Goal: Task Accomplishment & Management: Use online tool/utility

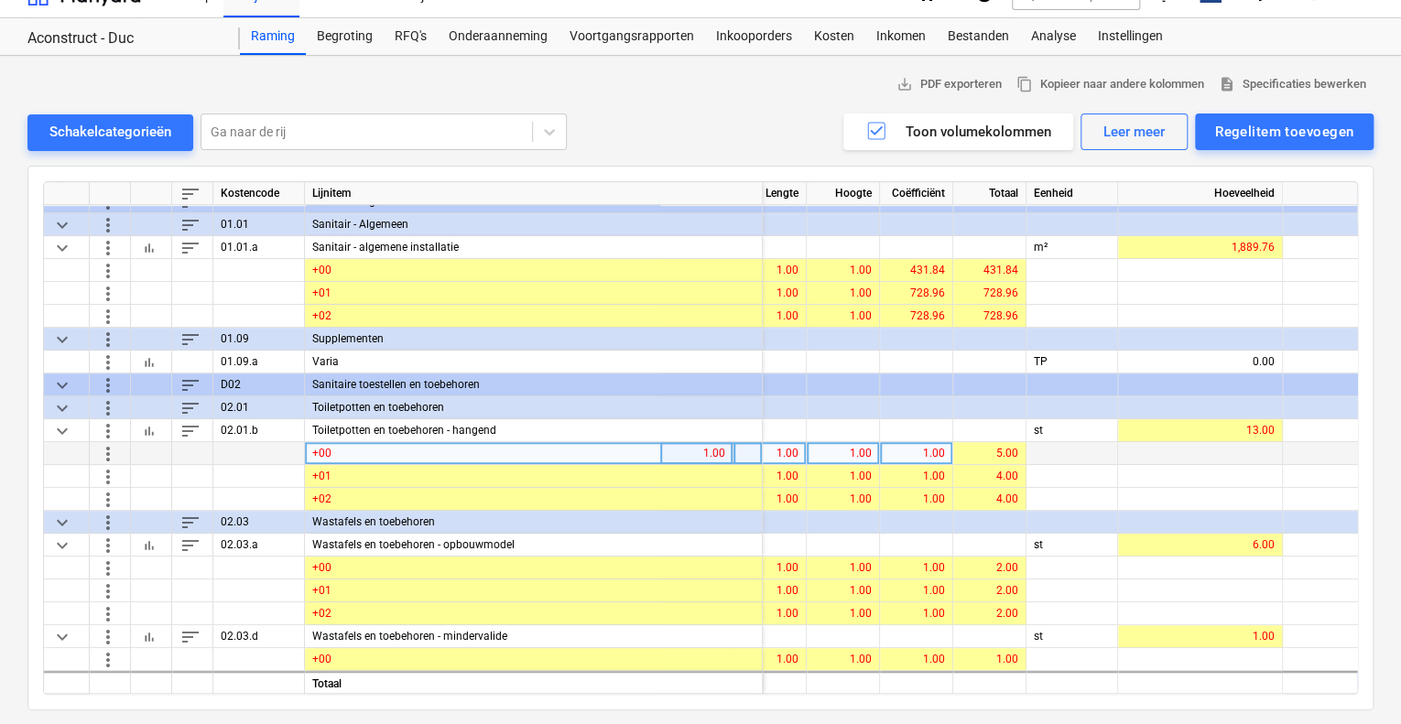
scroll to position [0, 176]
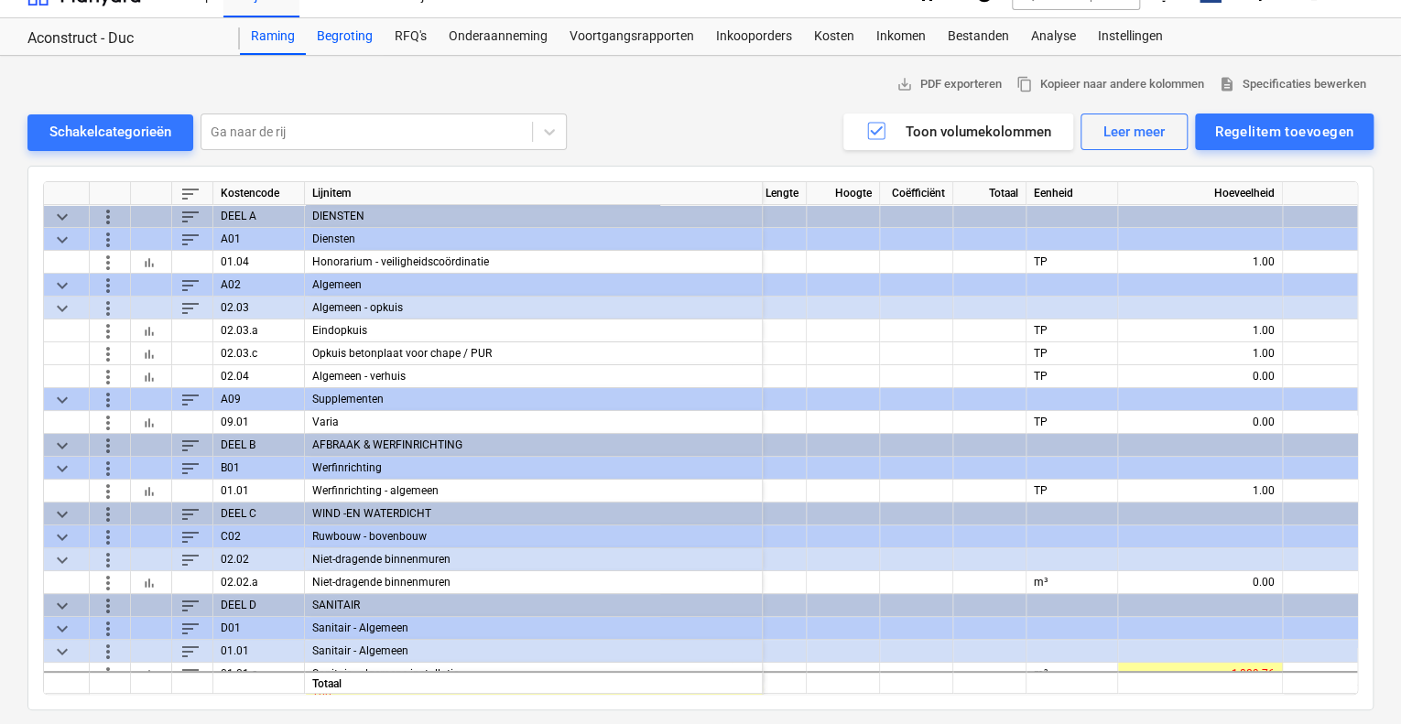
click at [334, 34] on div "Begroting" at bounding box center [345, 36] width 78 height 37
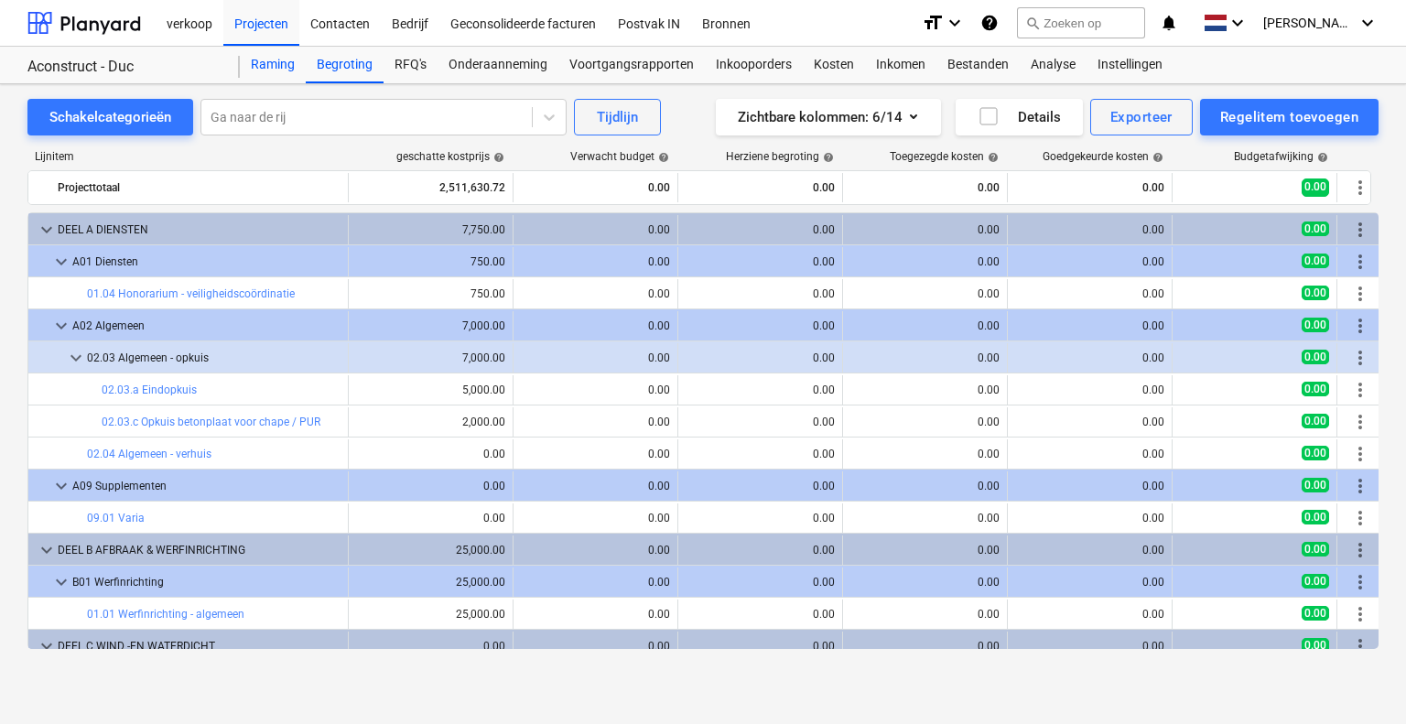
click at [276, 60] on div "Raming" at bounding box center [273, 65] width 66 height 37
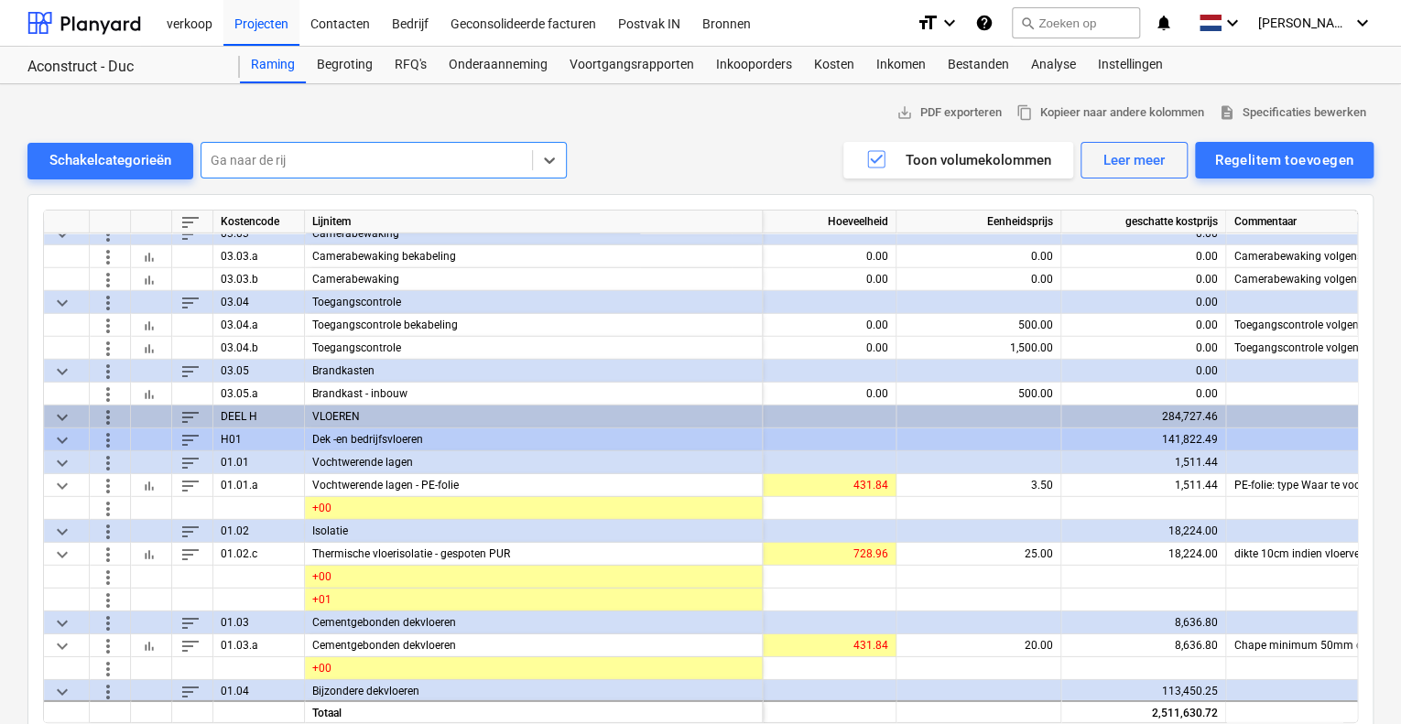
scroll to position [2650, 562]
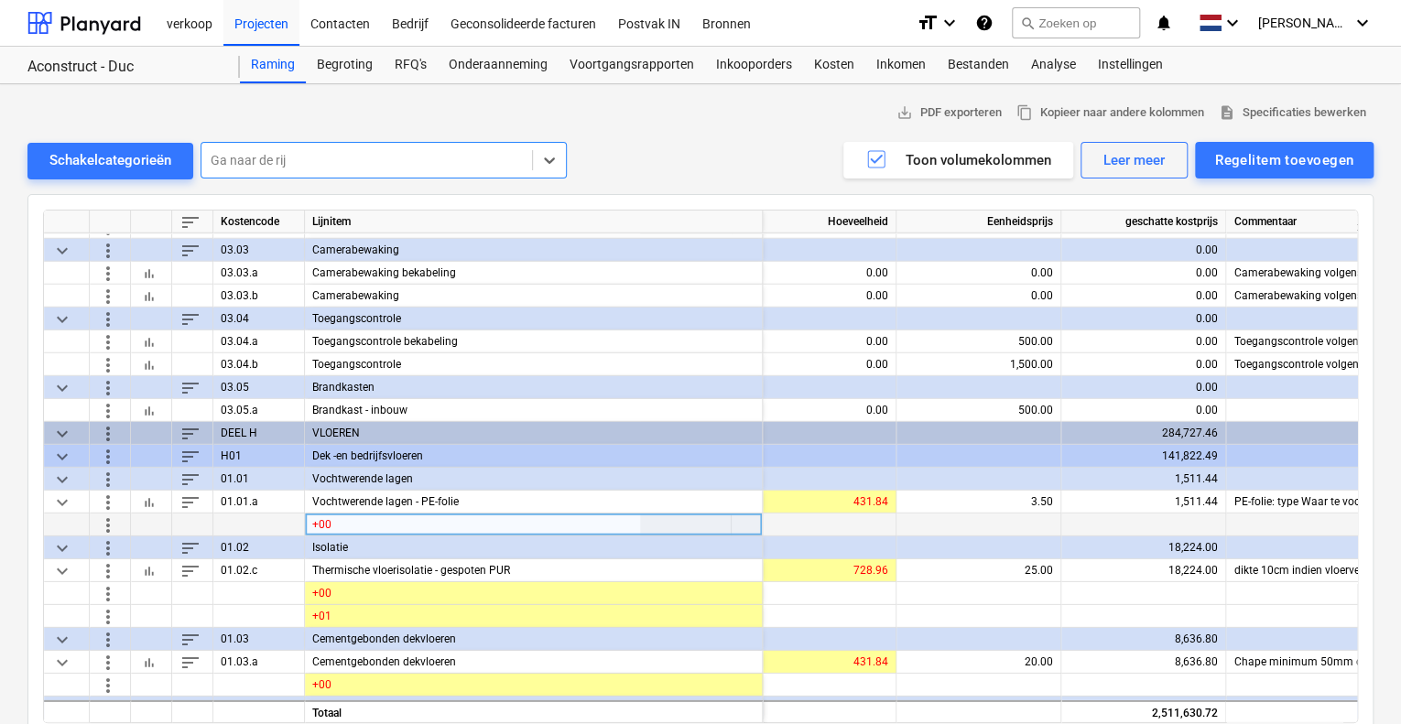
click at [103, 519] on span "more_vert" at bounding box center [108, 525] width 22 height 22
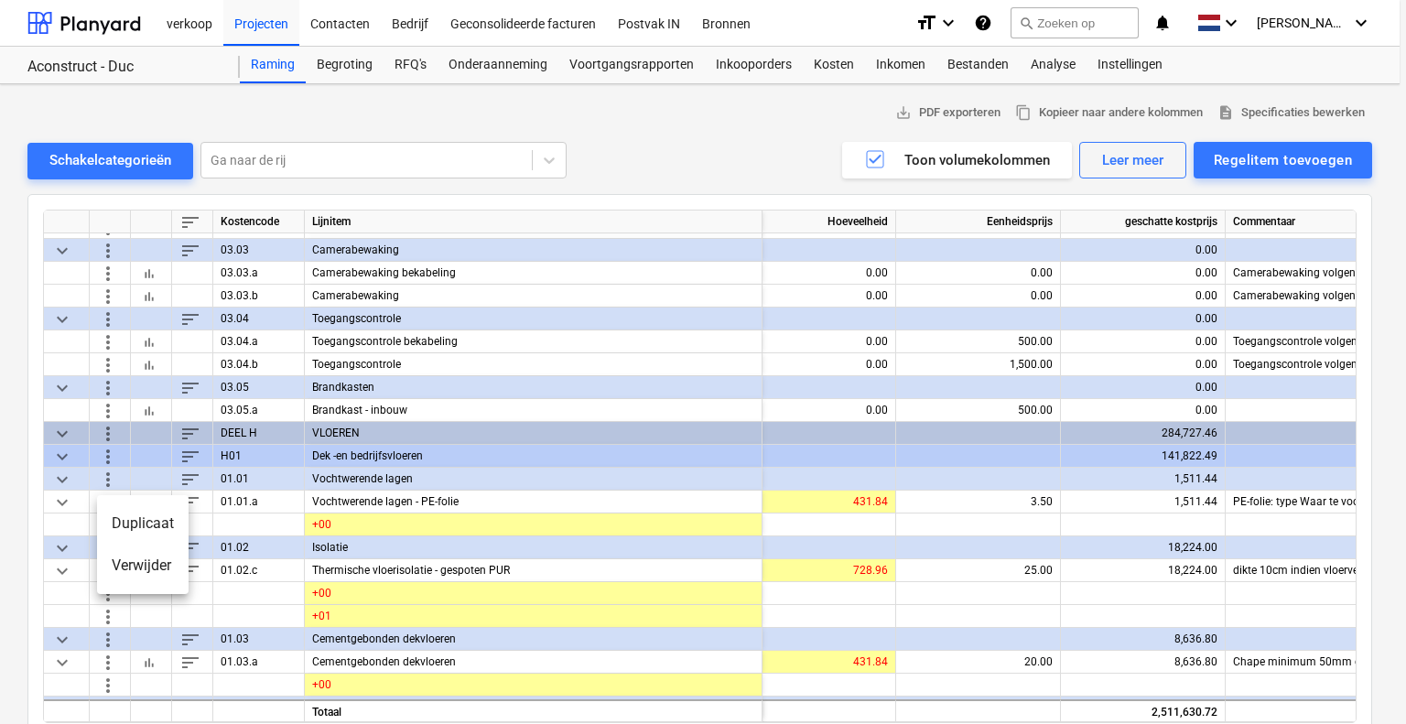
click at [136, 516] on li "Duplicaat" at bounding box center [143, 524] width 92 height 42
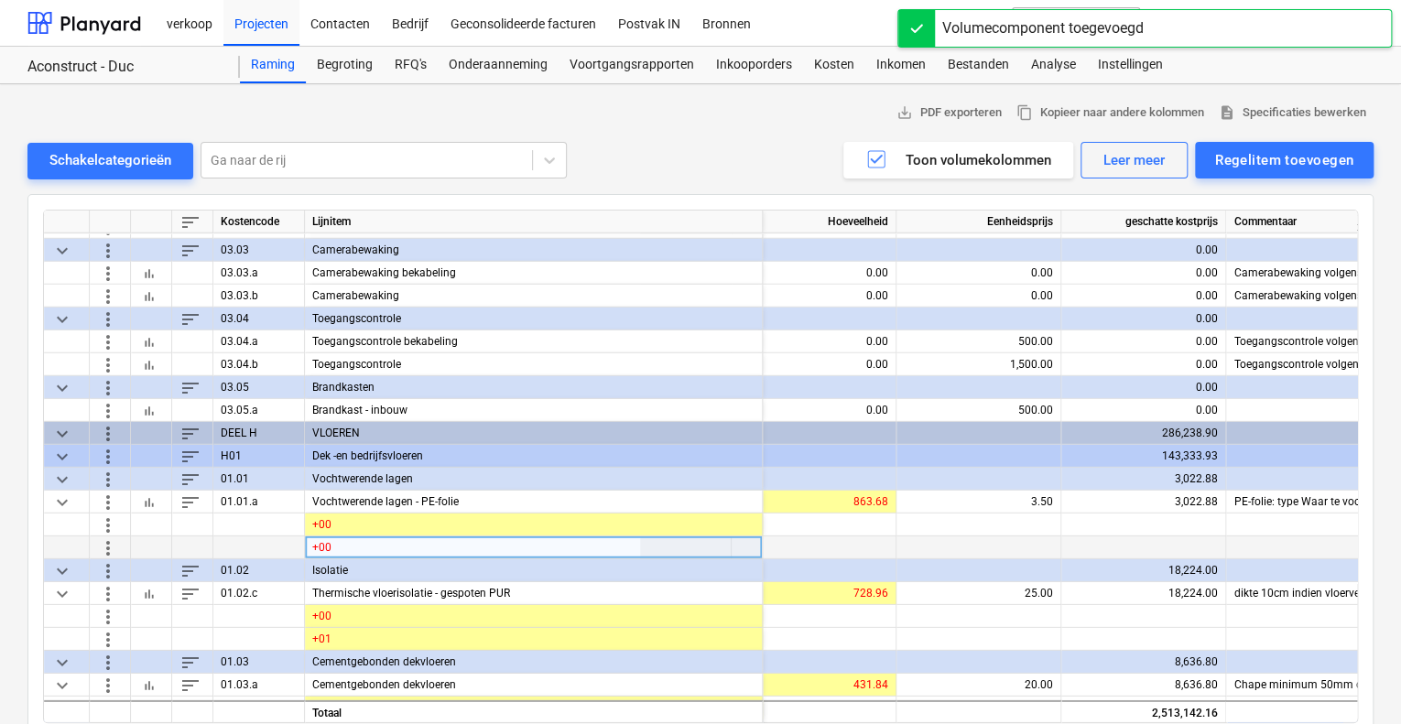
click at [332, 546] on div "+00" at bounding box center [534, 548] width 458 height 23
type input "_"
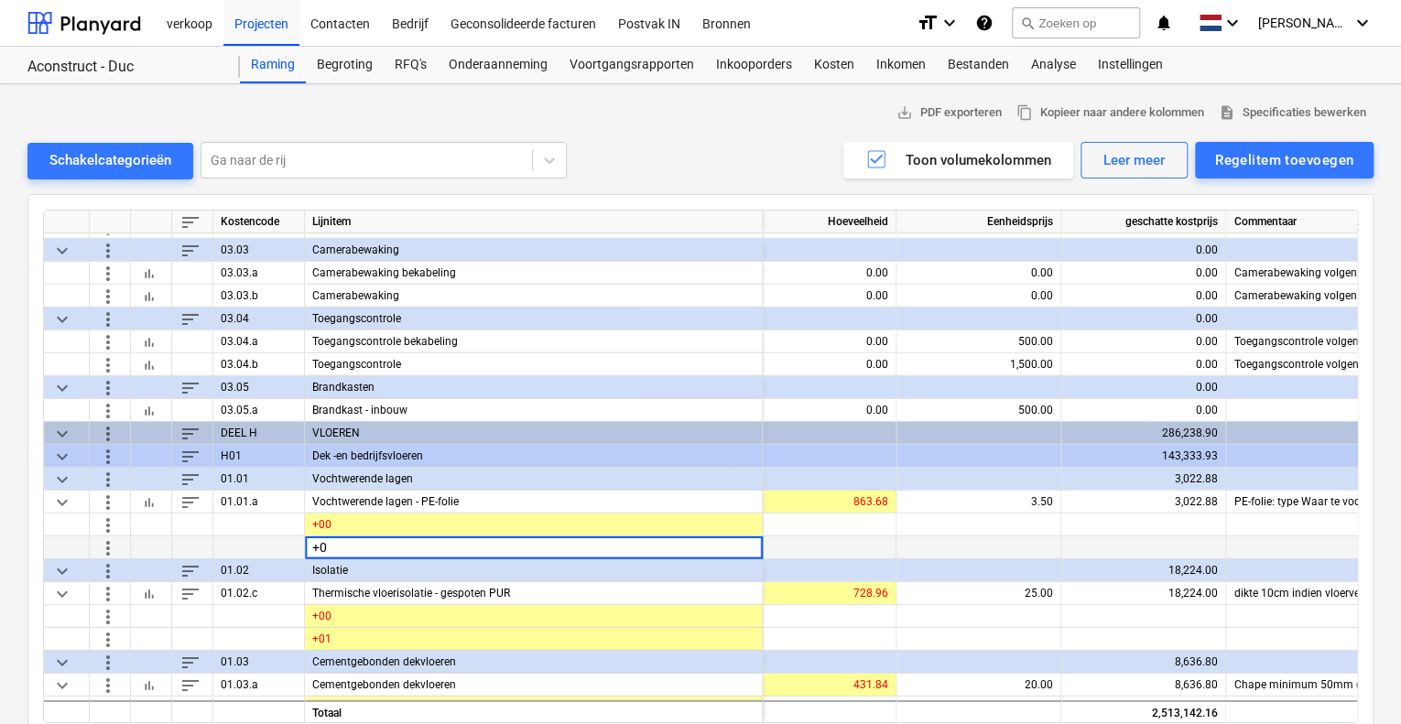
type input "+01"
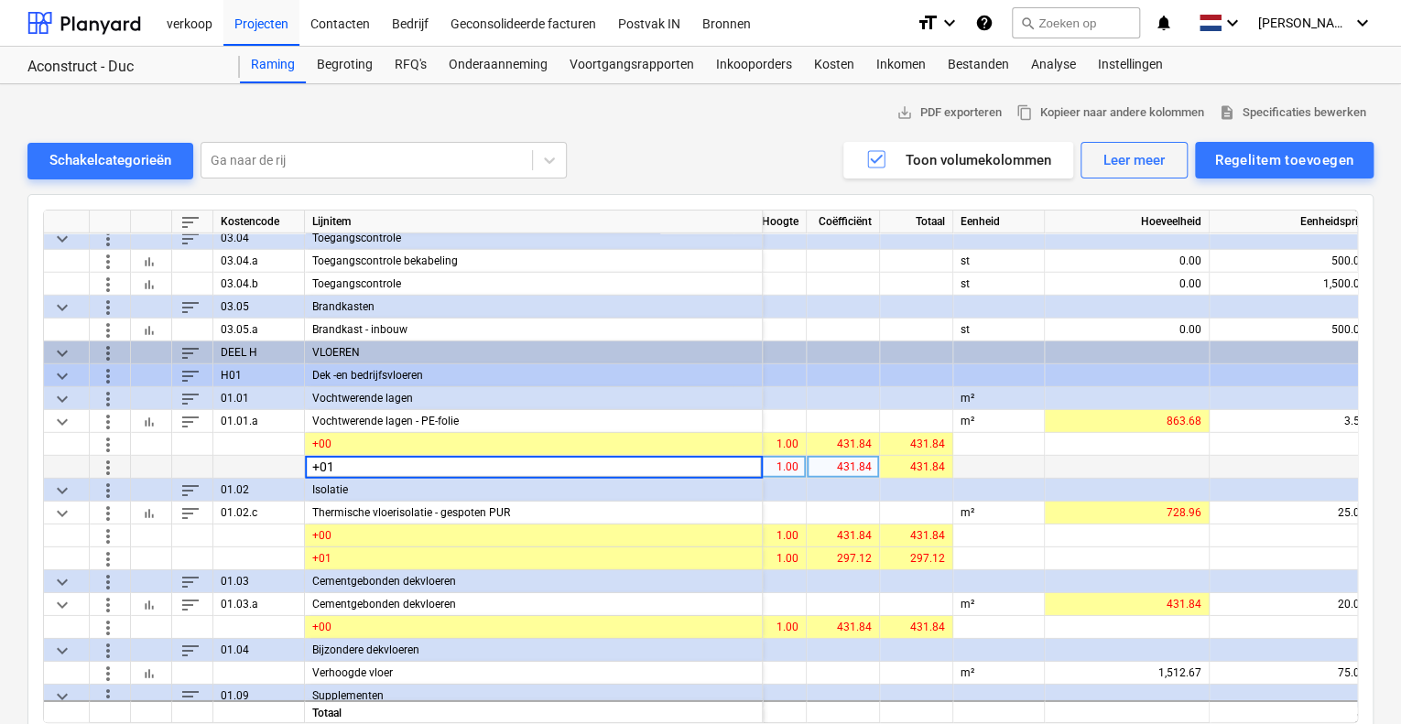
scroll to position [2730, 249]
click at [848, 464] on div "431.84" at bounding box center [843, 467] width 58 height 23
type input "297,12"
click at [905, 459] on div "431.84" at bounding box center [916, 467] width 58 height 23
click at [918, 464] on div "431.84" at bounding box center [916, 467] width 58 height 23
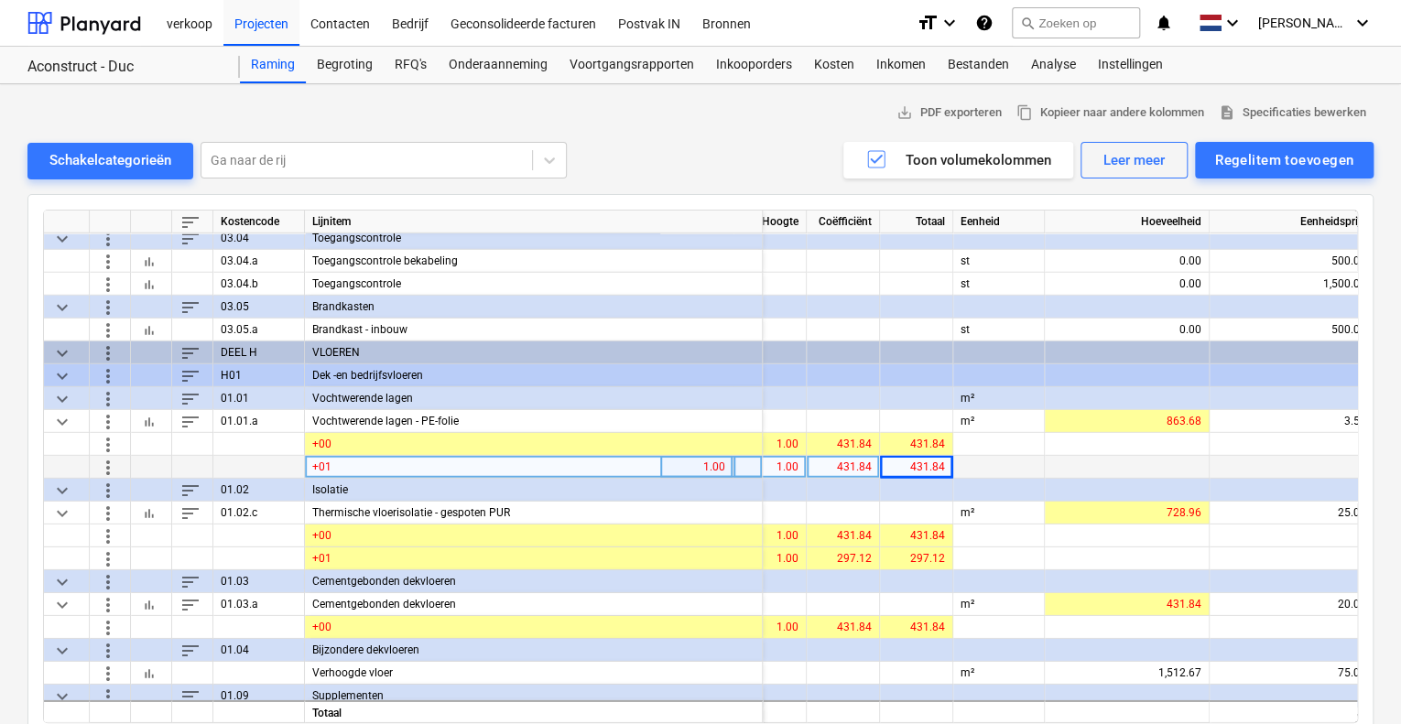
click at [835, 464] on div "431.84" at bounding box center [843, 467] width 58 height 23
type input "297,12"
click at [835, 464] on div "431.84" at bounding box center [843, 467] width 58 height 23
type input "297,12"
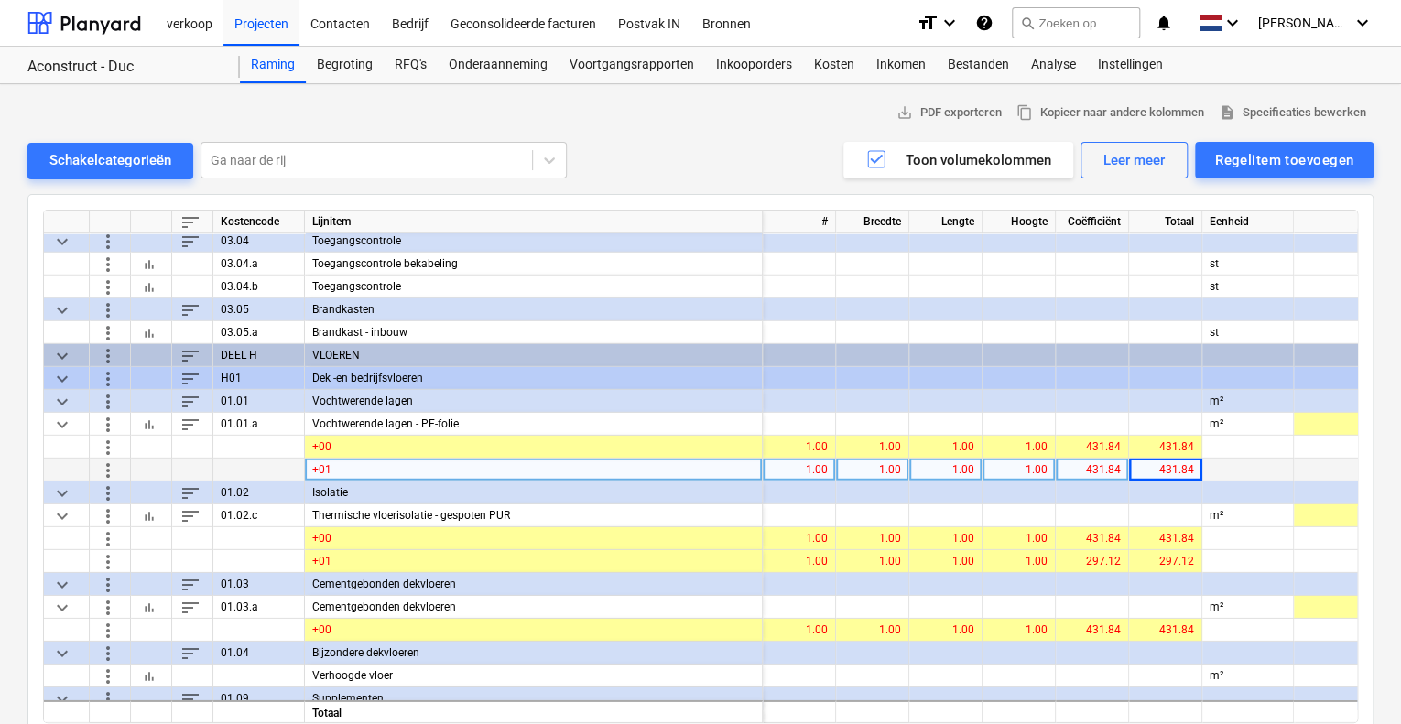
scroll to position [2726, 0]
click at [1088, 471] on div "431.84" at bounding box center [1092, 471] width 58 height 23
type input "22"
click at [1088, 471] on div "22.00" at bounding box center [1092, 471] width 58 height 23
type input "297.12"
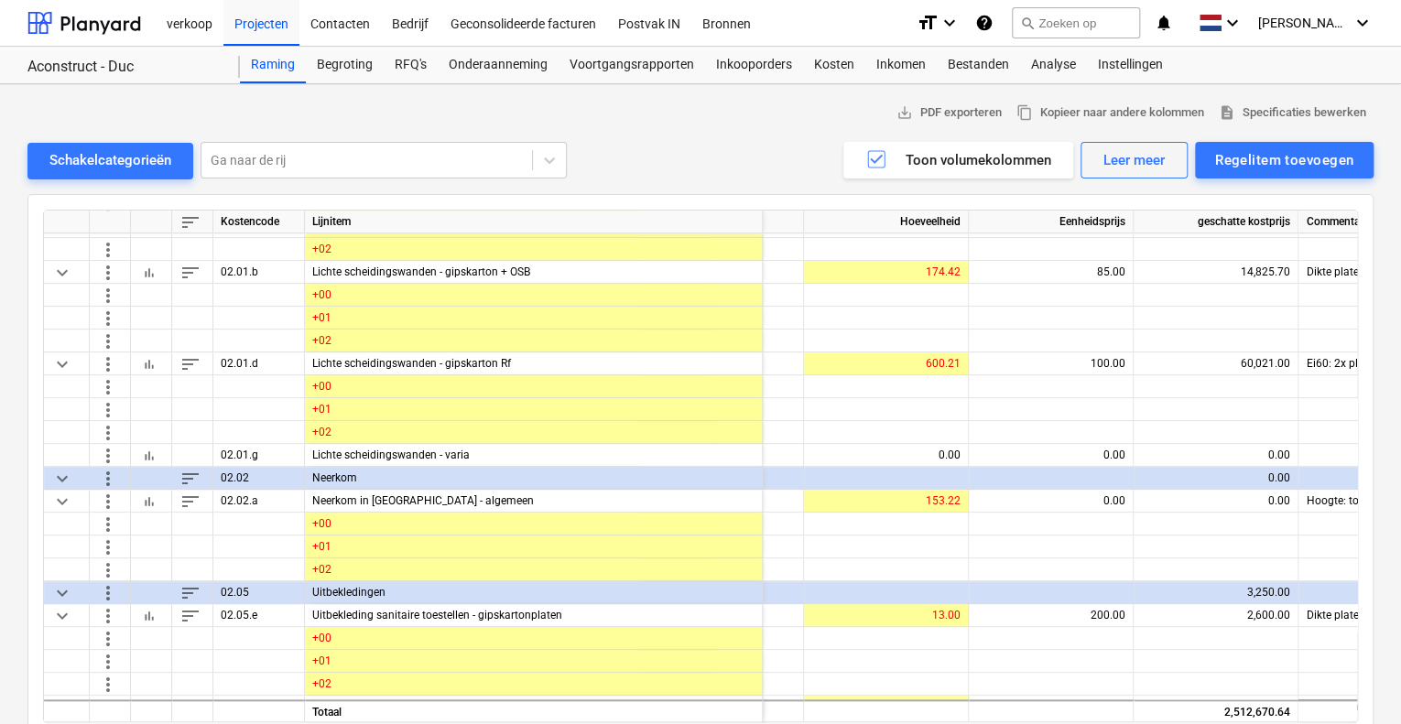
scroll to position [4232, 490]
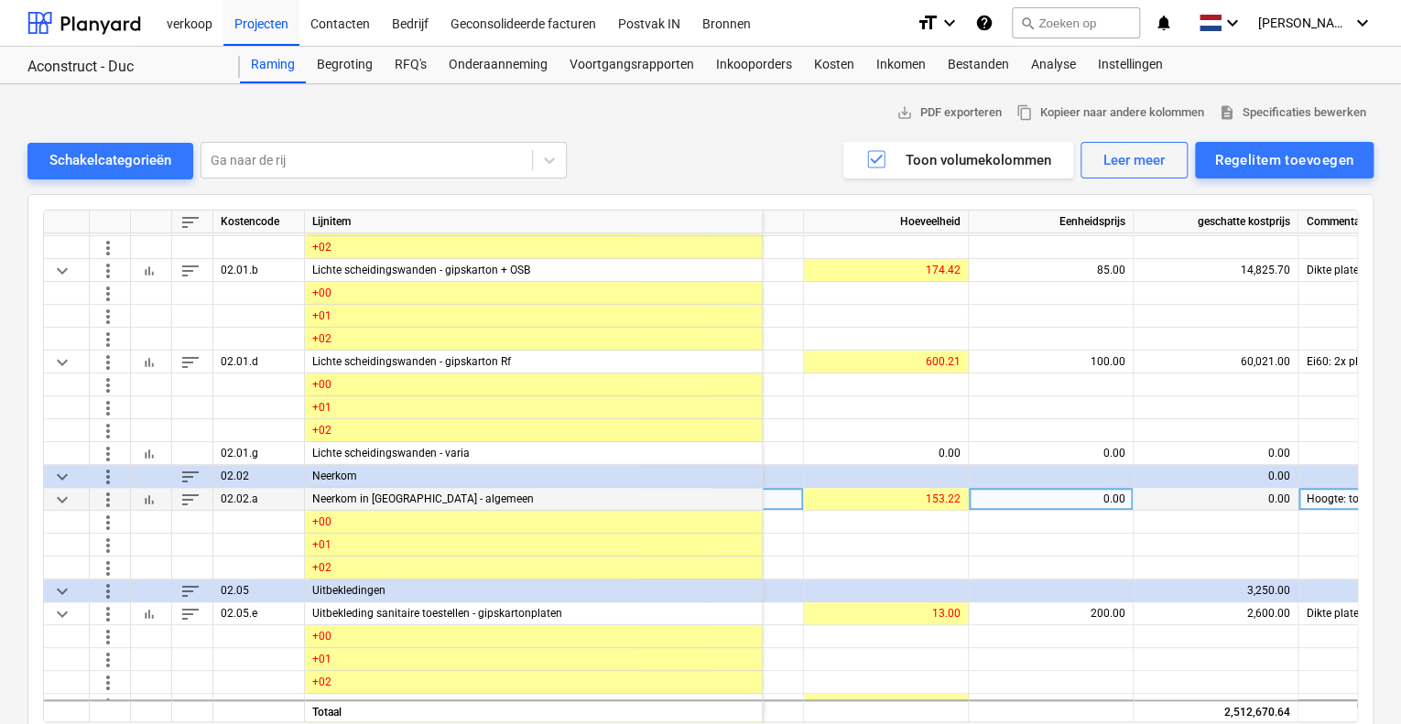
click at [1088, 488] on div "0.00" at bounding box center [1050, 499] width 149 height 23
click at [144, 504] on span "bar_chart" at bounding box center [149, 499] width 15 height 15
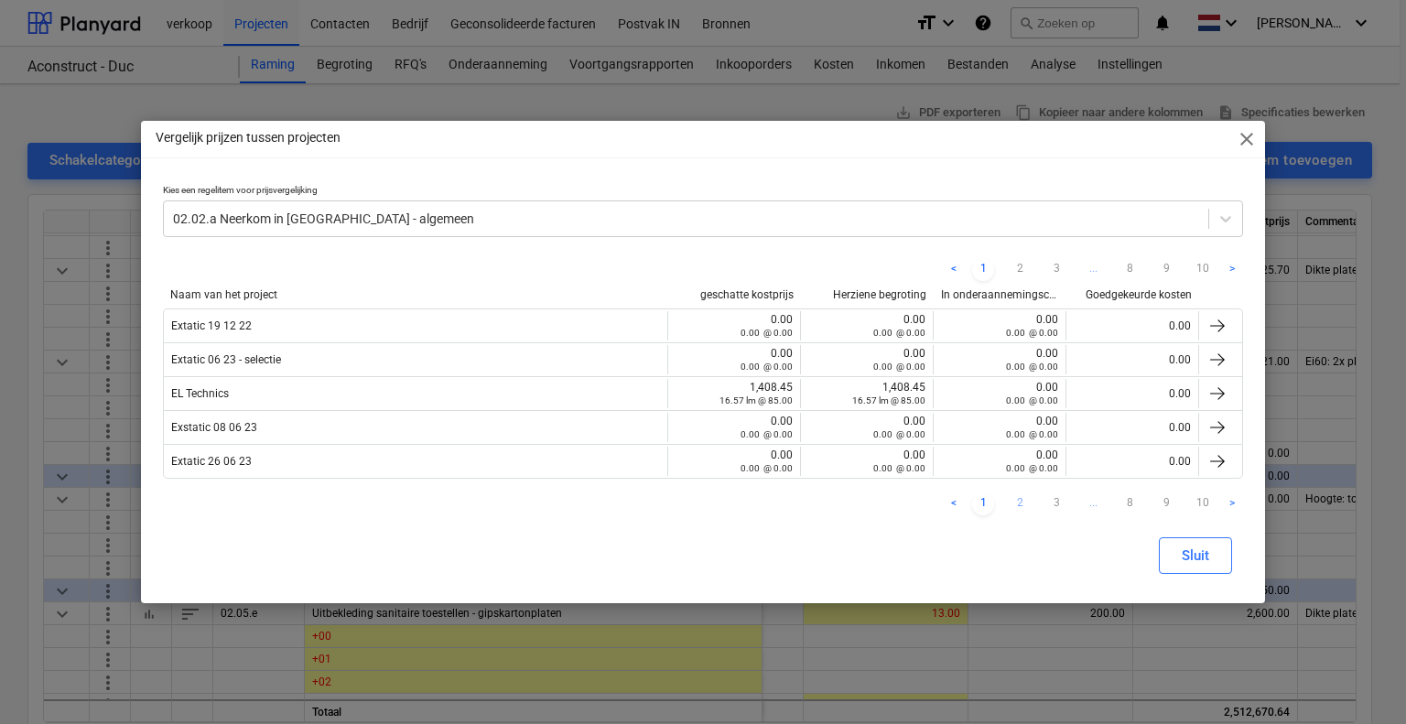
click at [1017, 501] on link "2" at bounding box center [1020, 504] width 22 height 22
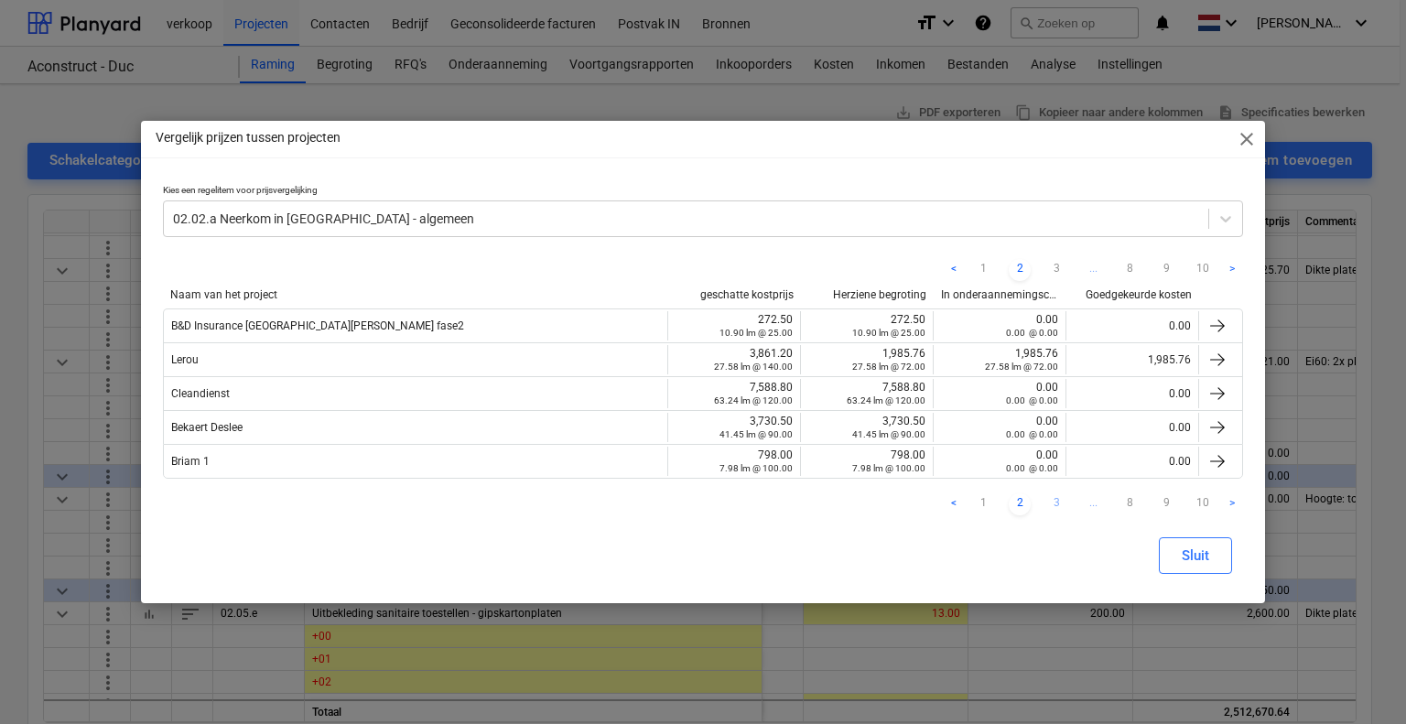
click at [1055, 496] on link "3" at bounding box center [1057, 504] width 22 height 22
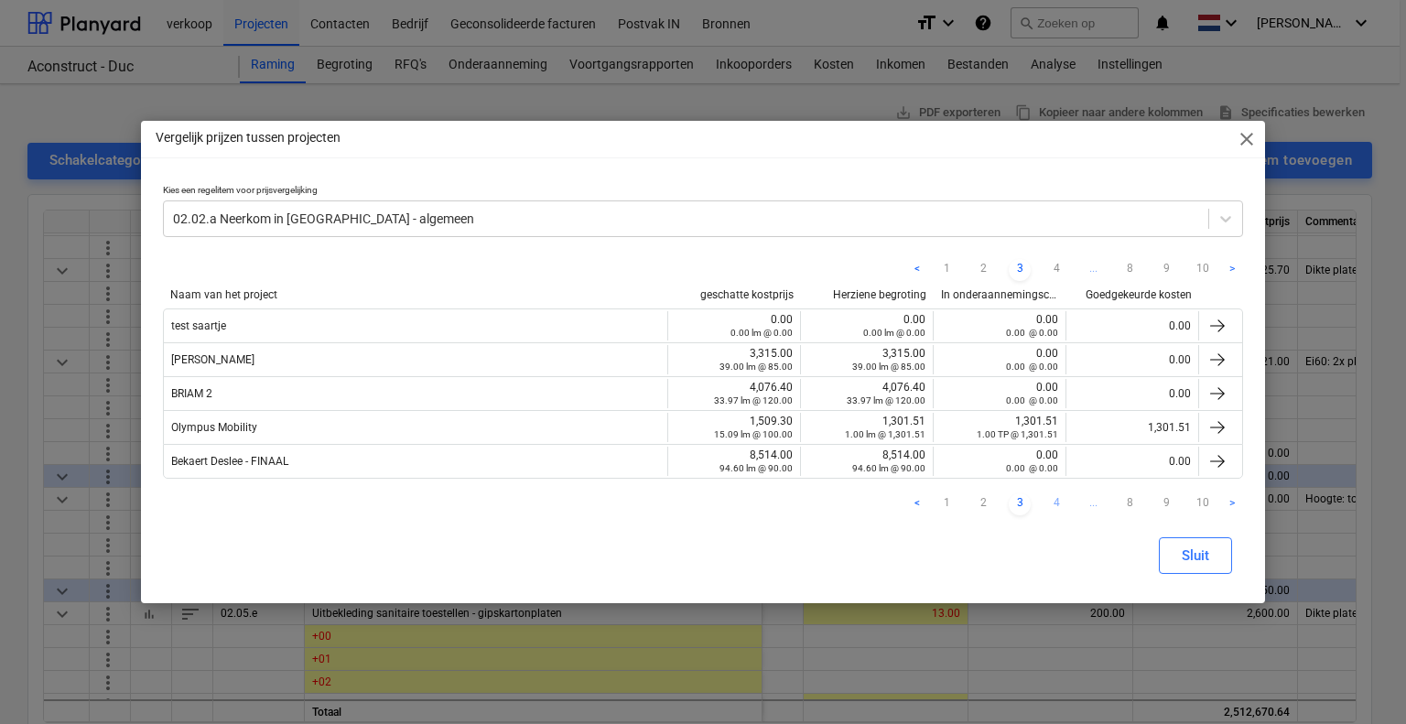
click at [1057, 498] on link "4" at bounding box center [1057, 504] width 22 height 22
click at [1238, 139] on span "close" at bounding box center [1247, 139] width 22 height 22
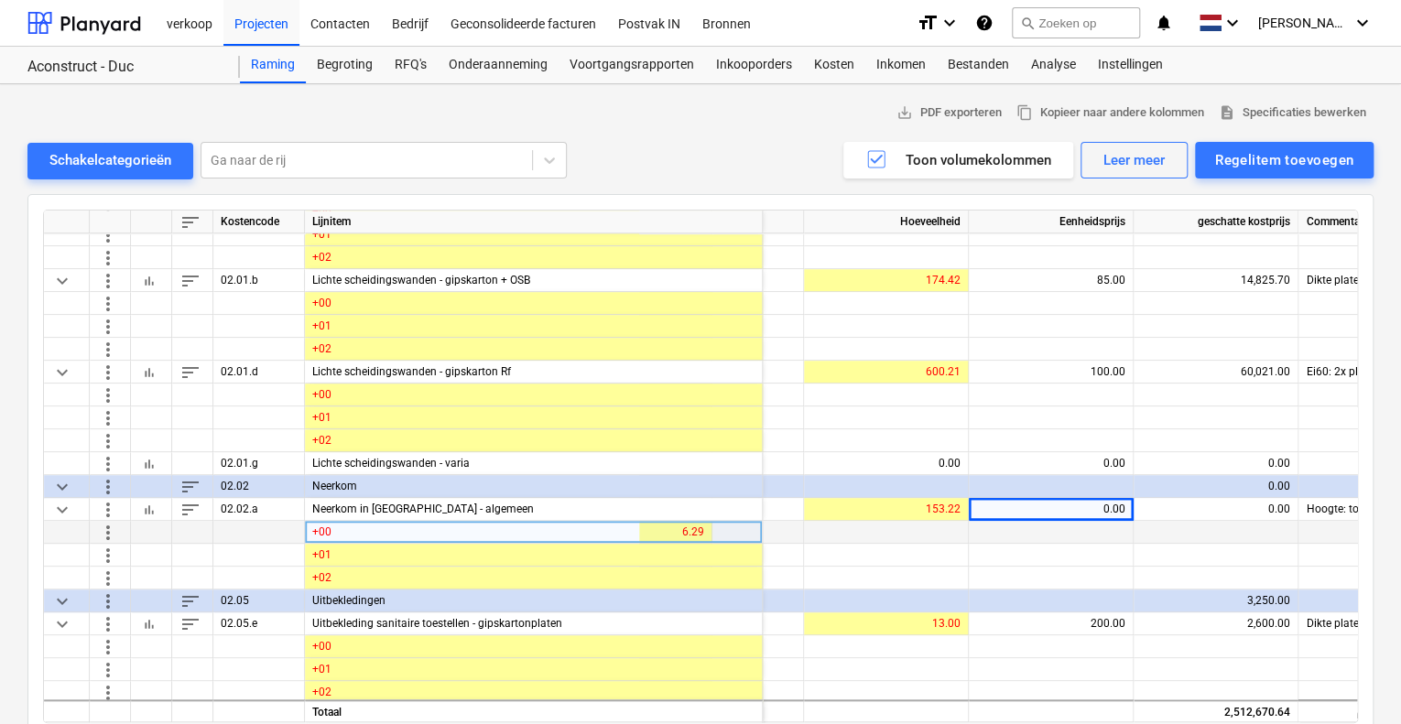
scroll to position [4222, 490]
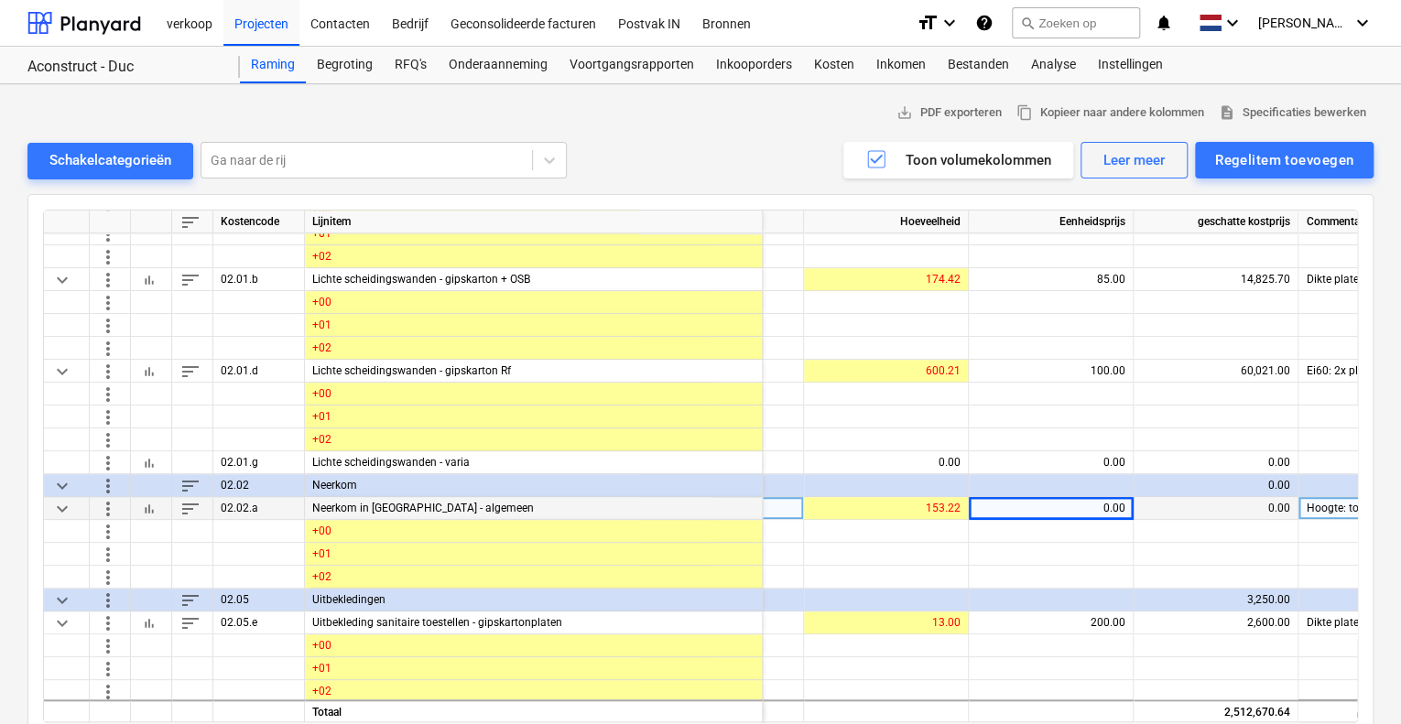
click at [1054, 511] on div "0.00" at bounding box center [1050, 508] width 149 height 23
type input "90"
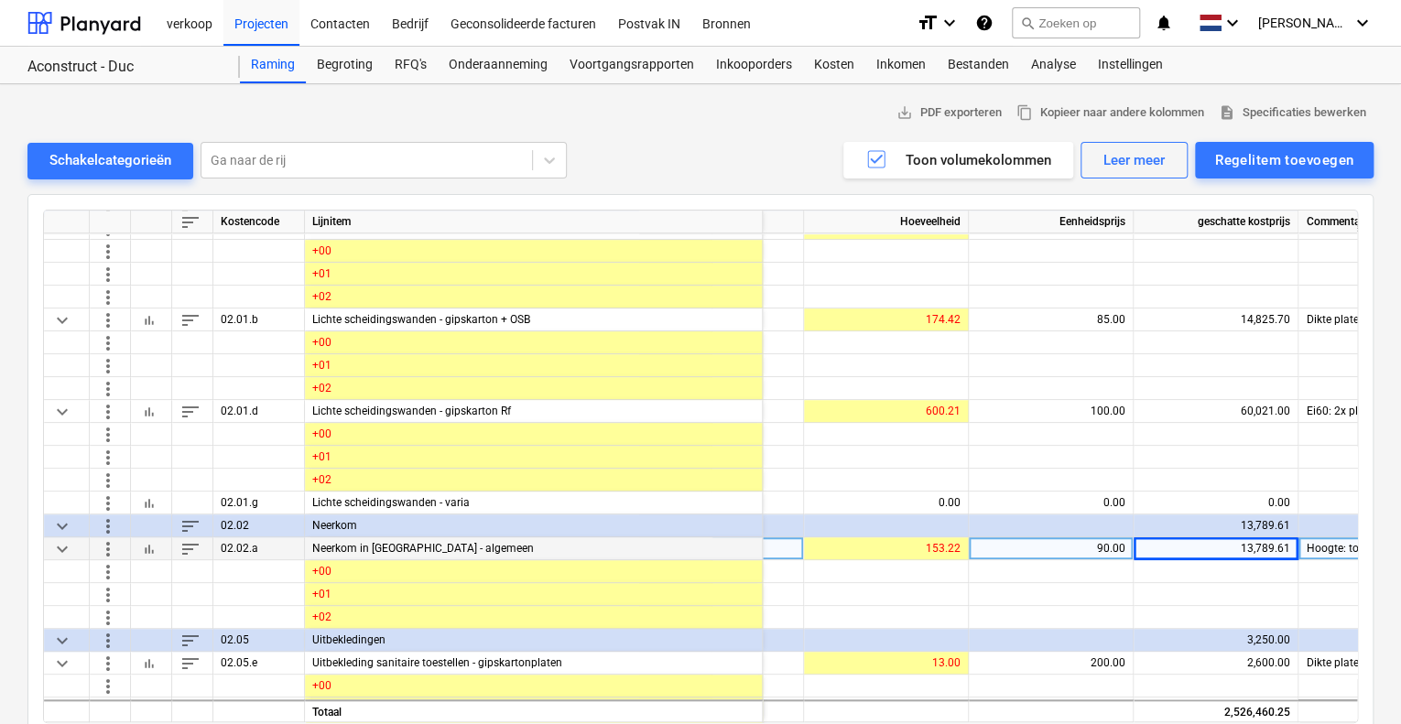
scroll to position [4182, 490]
click at [154, 548] on span "bar_chart" at bounding box center [149, 548] width 15 height 15
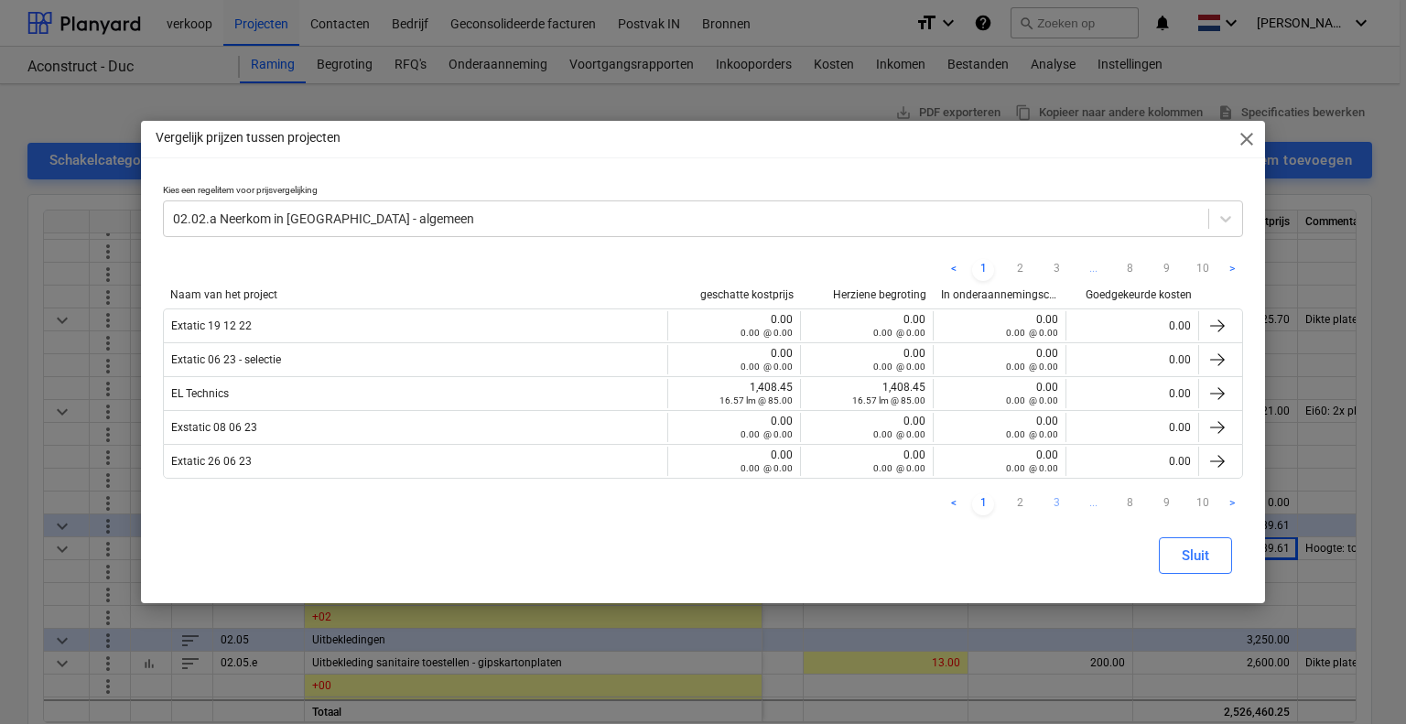
click at [1051, 497] on link "3" at bounding box center [1057, 504] width 22 height 22
click at [1205, 493] on link "10" at bounding box center [1203, 504] width 22 height 22
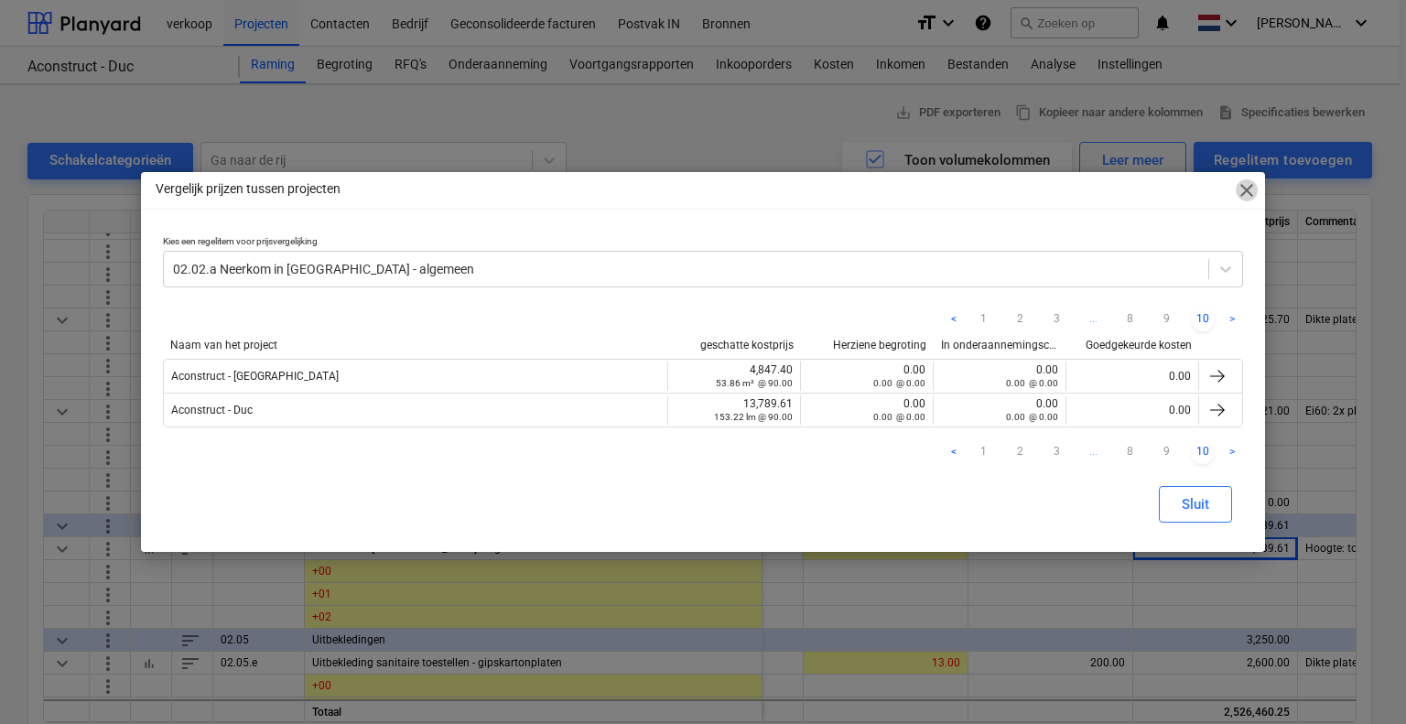
click at [1245, 186] on span "close" at bounding box center [1247, 190] width 22 height 22
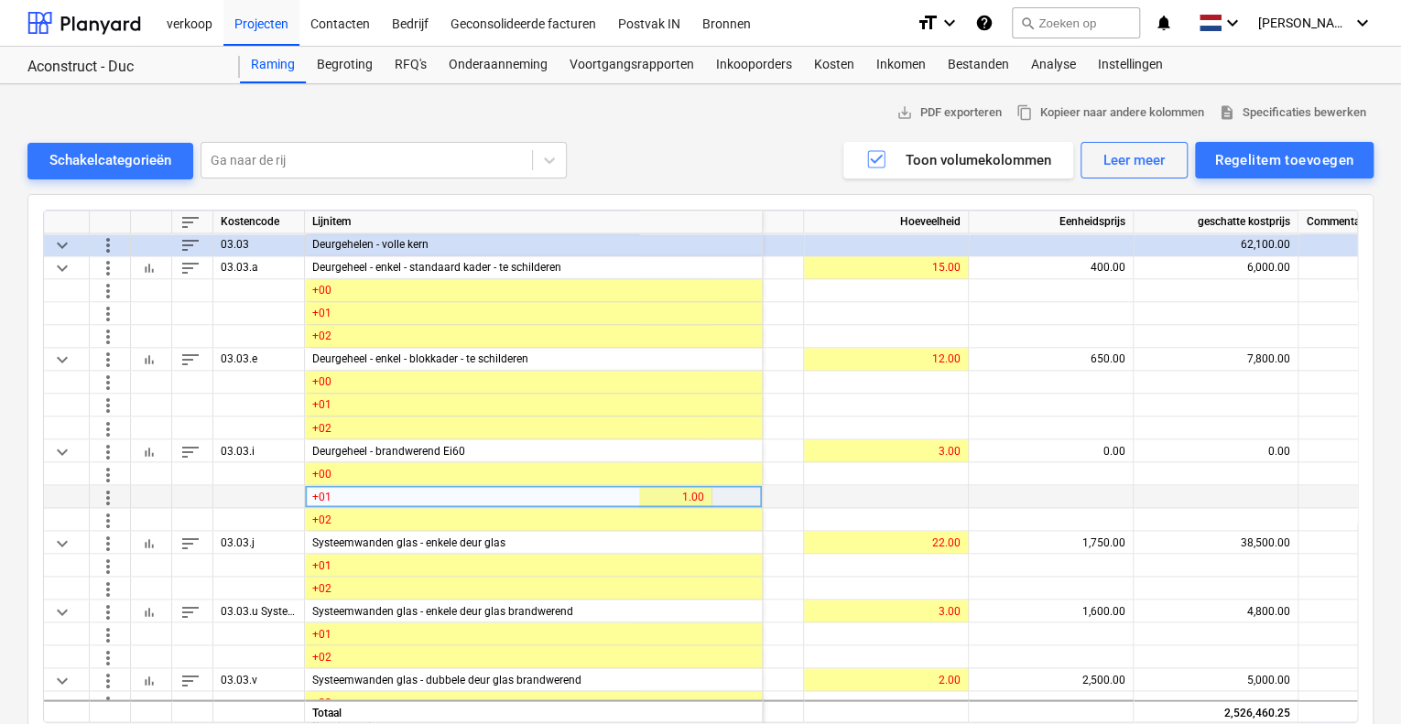
scroll to position [5037, 490]
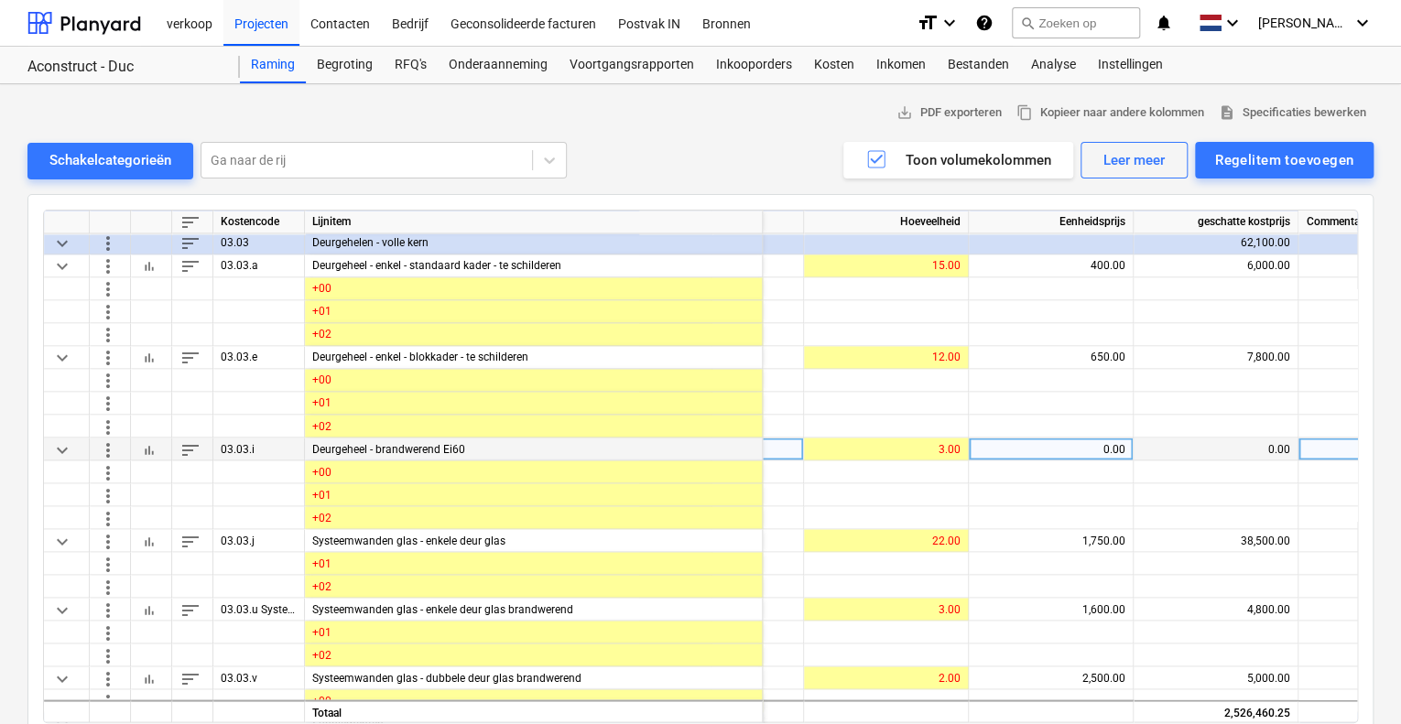
click at [1022, 450] on div "0.00" at bounding box center [1050, 449] width 149 height 23
type input "1000"
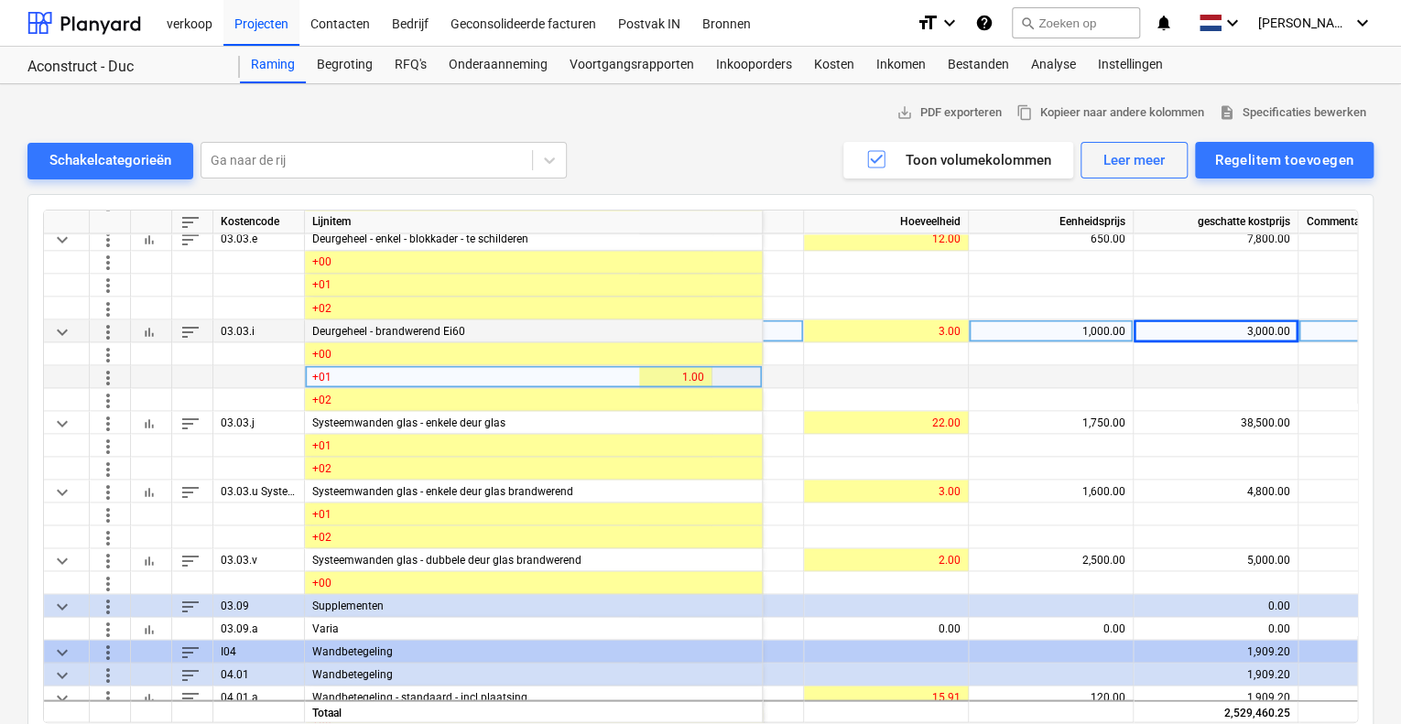
scroll to position [5158, 490]
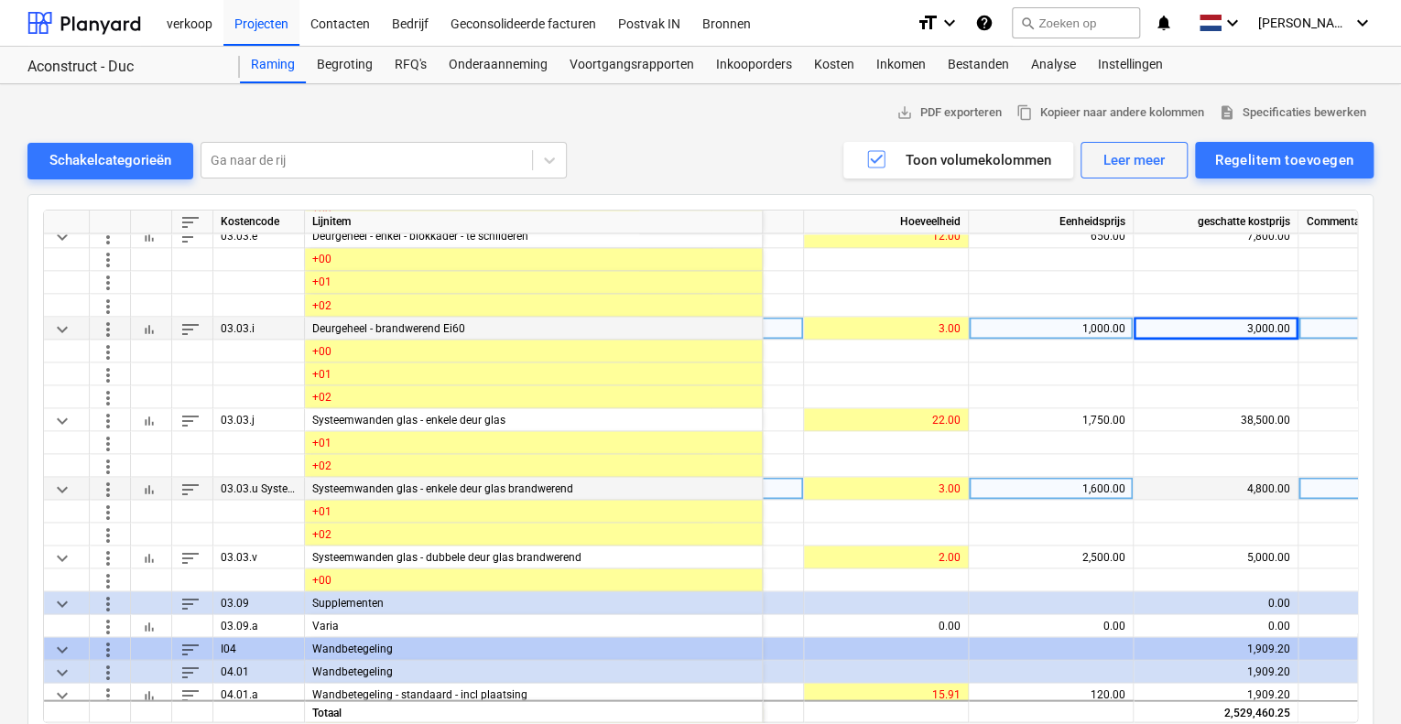
click at [1100, 484] on div "1,600.00" at bounding box center [1050, 488] width 149 height 23
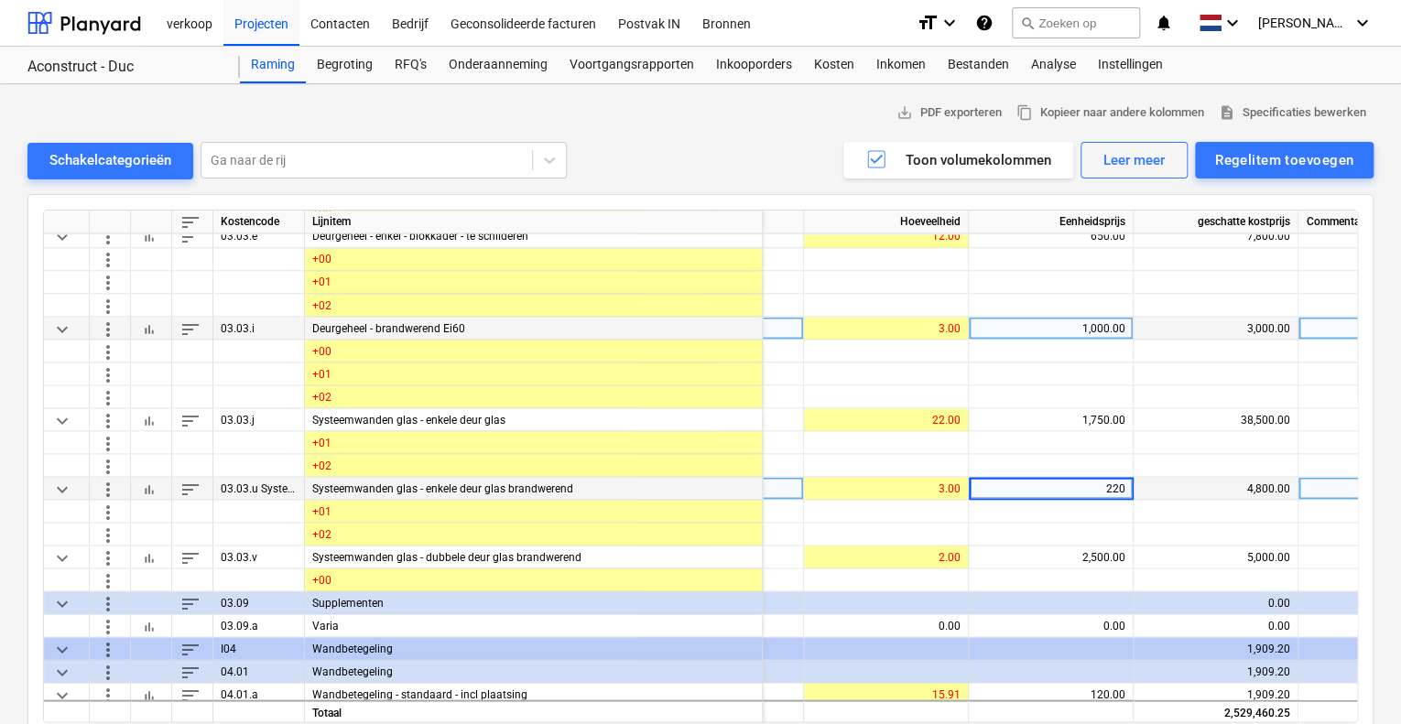
type input "2200"
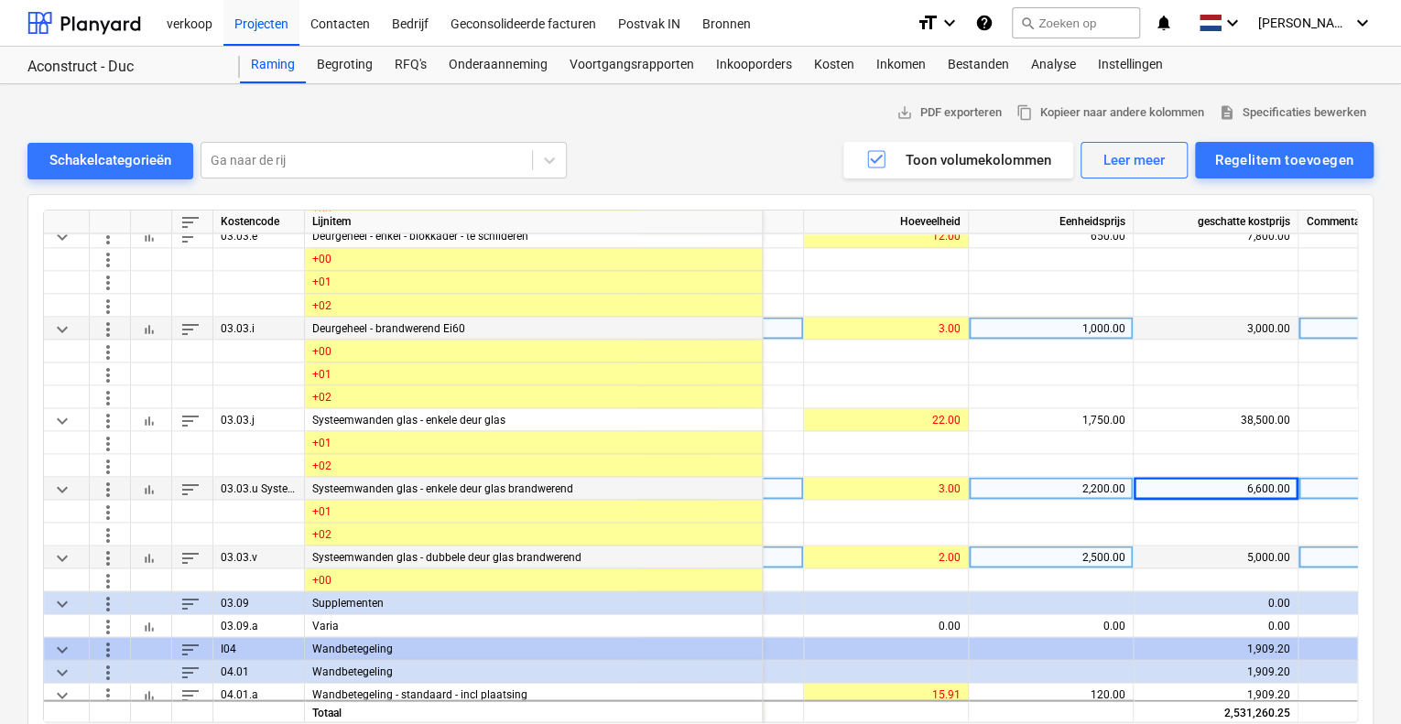
click at [1093, 556] on div "2,500.00" at bounding box center [1050, 557] width 149 height 23
type input "3000"
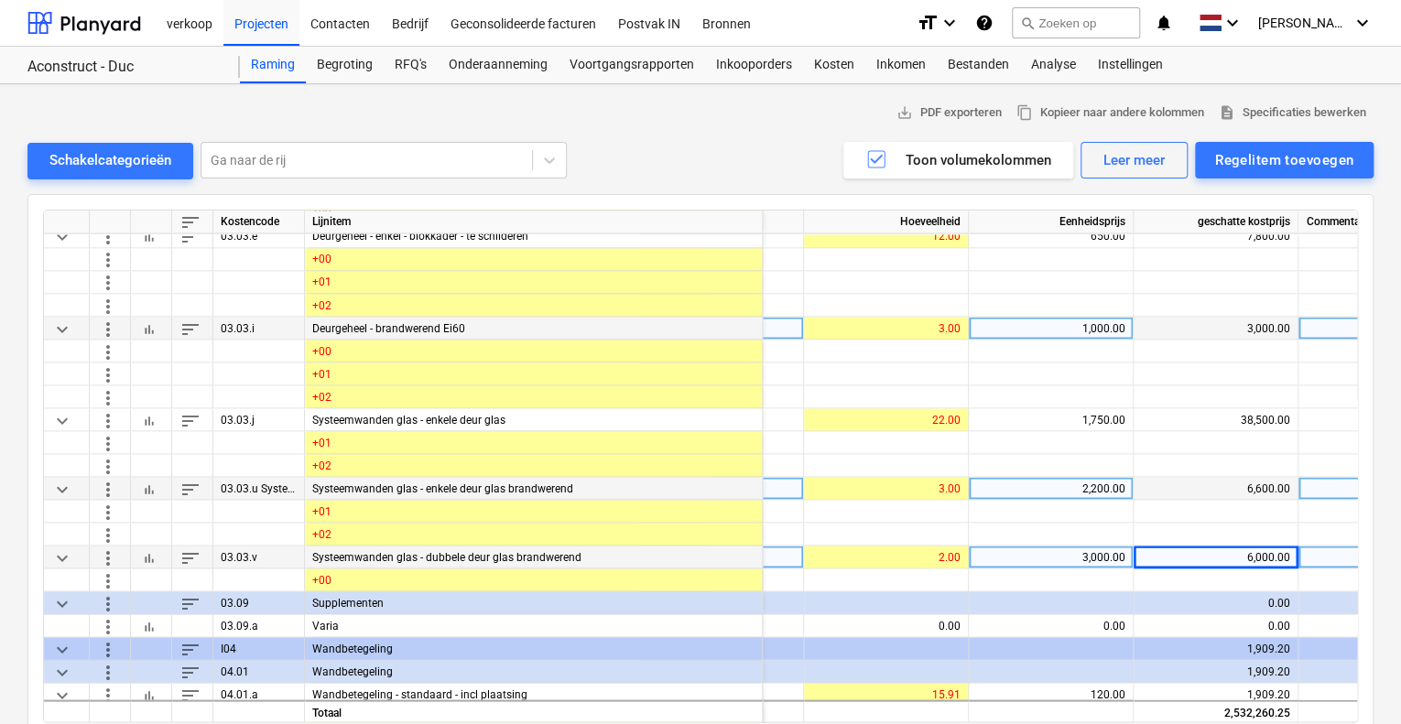
click at [1114, 489] on div "2,200.00" at bounding box center [1050, 488] width 149 height 23
type input "2500"
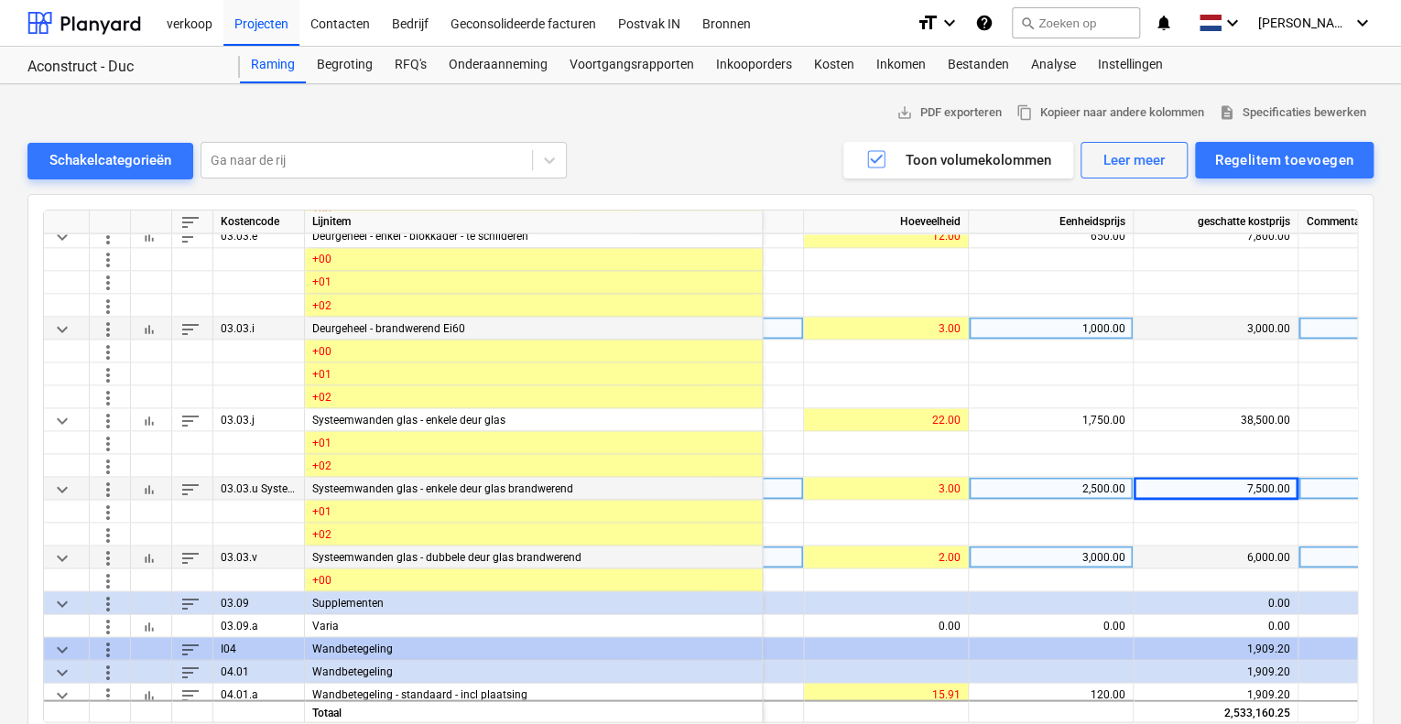
click at [1092, 556] on div "3,000.00" at bounding box center [1050, 557] width 149 height 23
type input "3500"
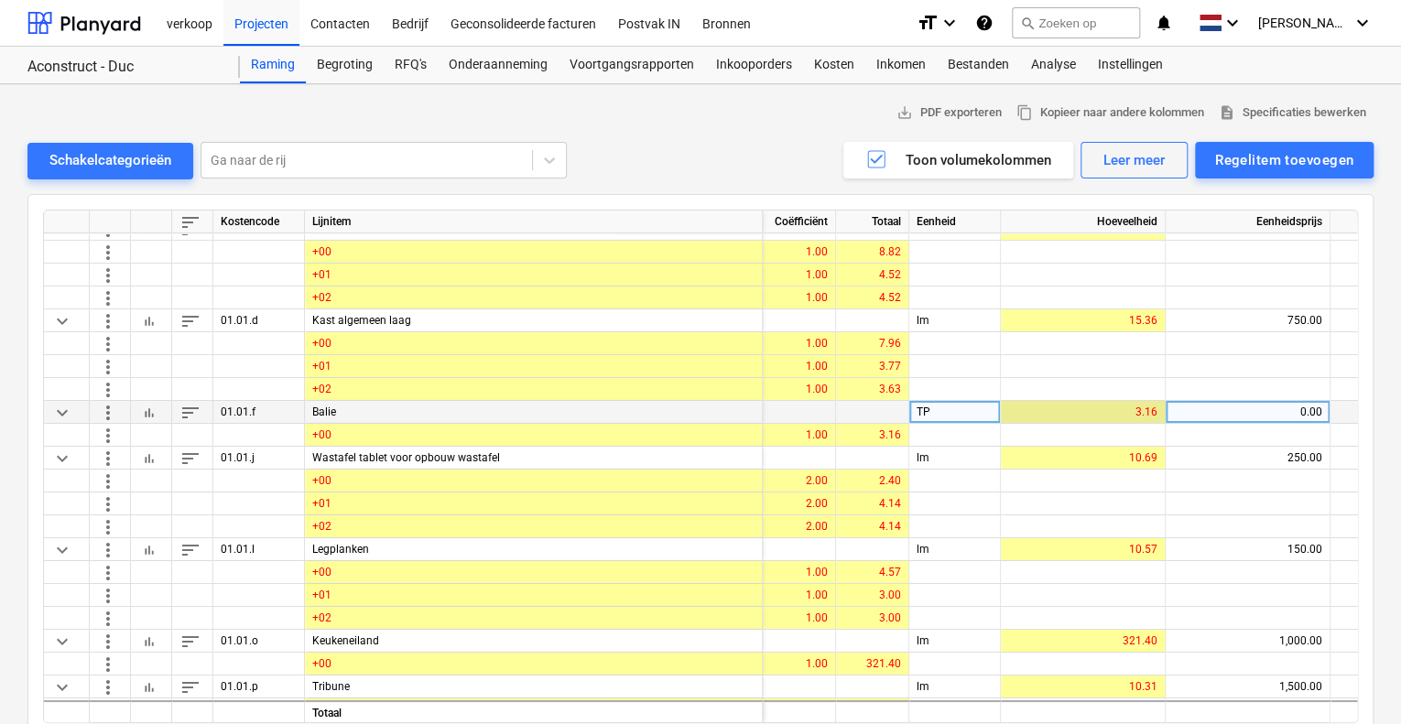
scroll to position [6722, 256]
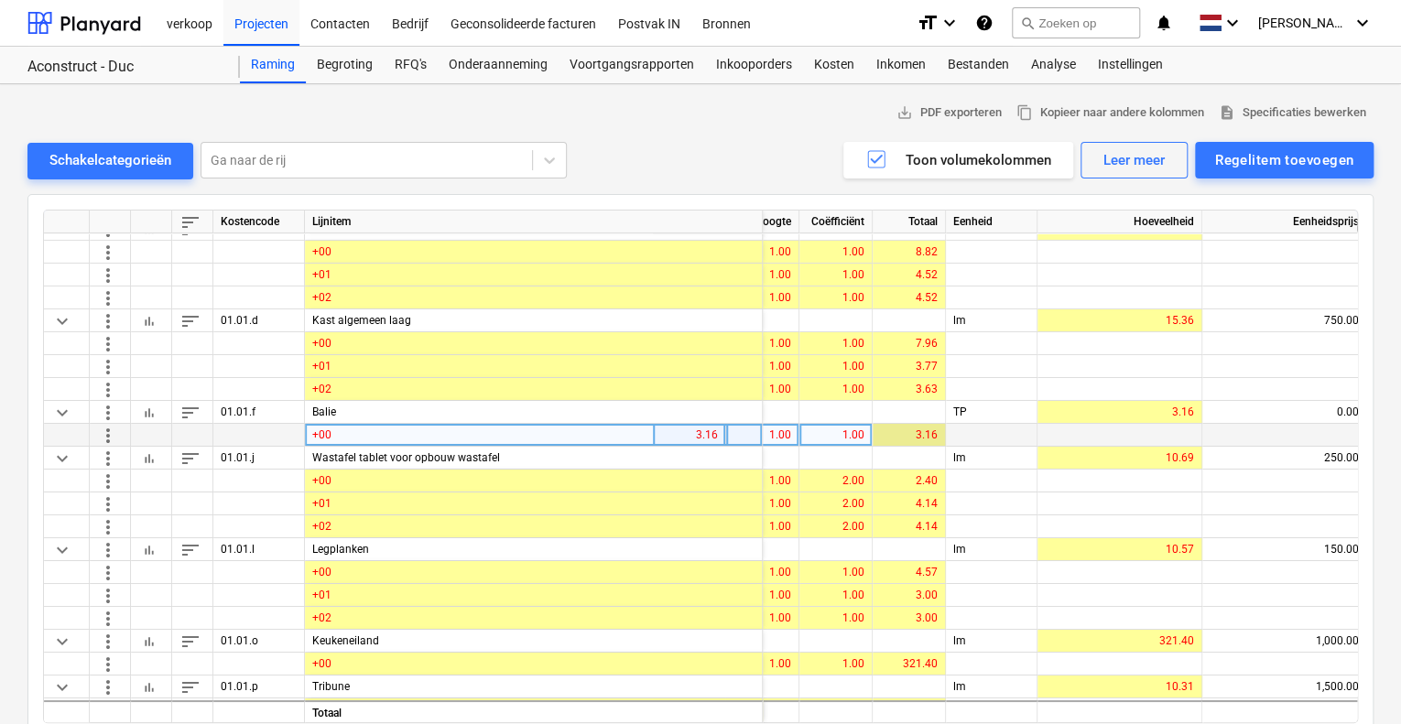
click at [905, 432] on div "3.16" at bounding box center [909, 435] width 58 height 23
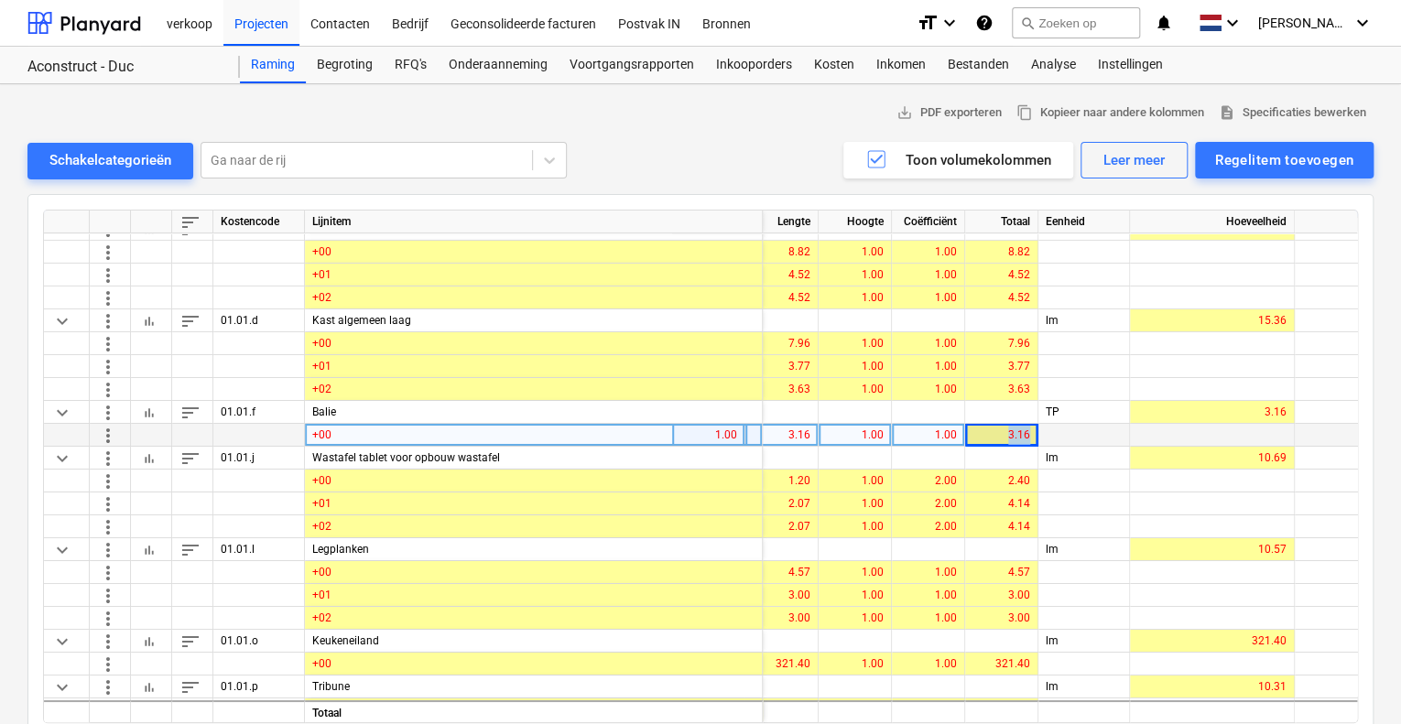
scroll to position [6722, 157]
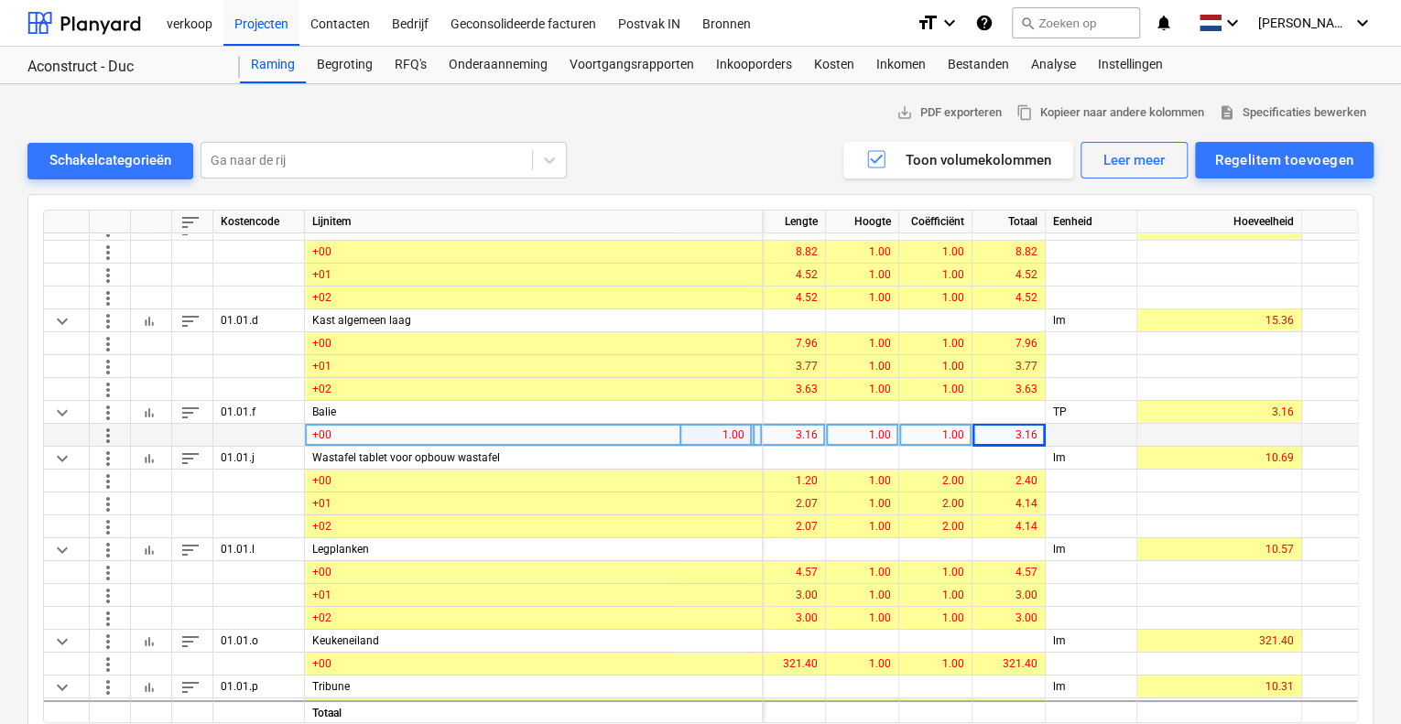
click at [792, 433] on div "3.16" at bounding box center [789, 435] width 58 height 23
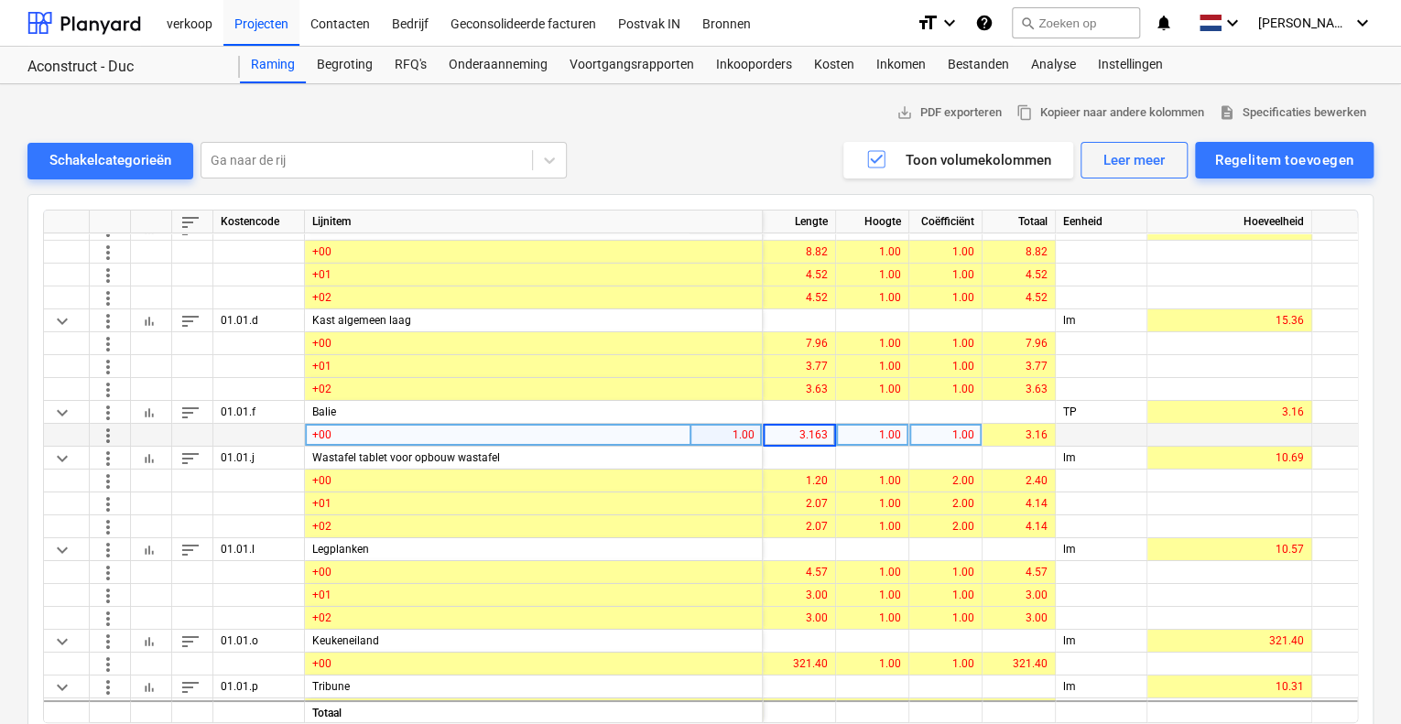
type input "1"
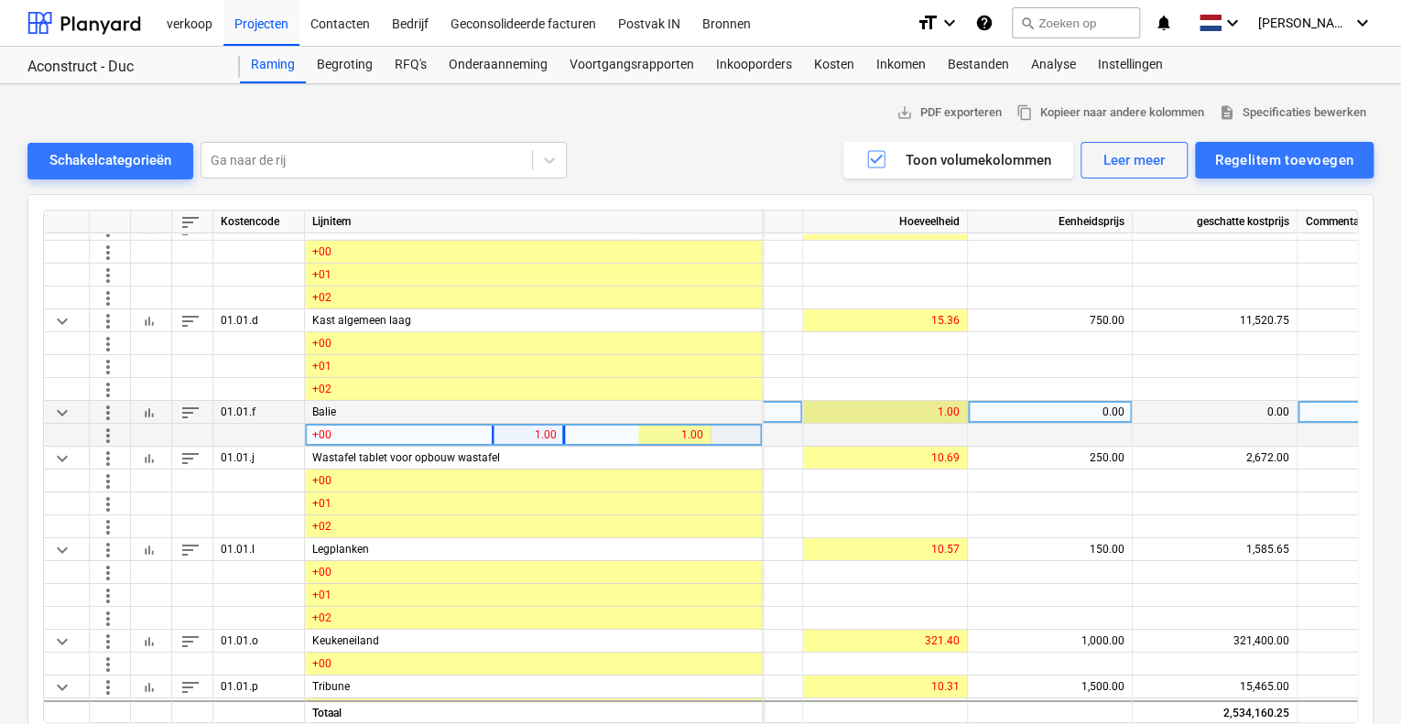
scroll to position [6722, 492]
click at [1091, 408] on div "0.00" at bounding box center [1048, 412] width 149 height 23
type input "5000"
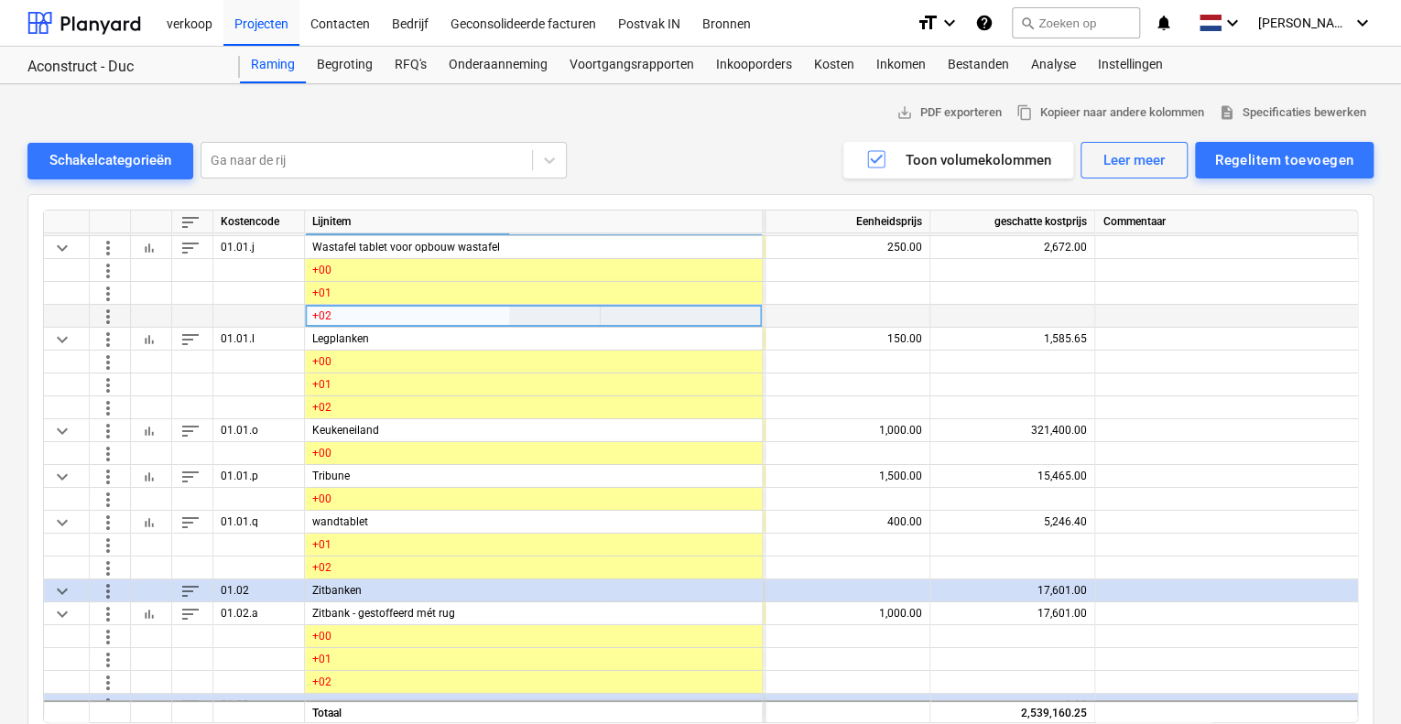
scroll to position [6932, 695]
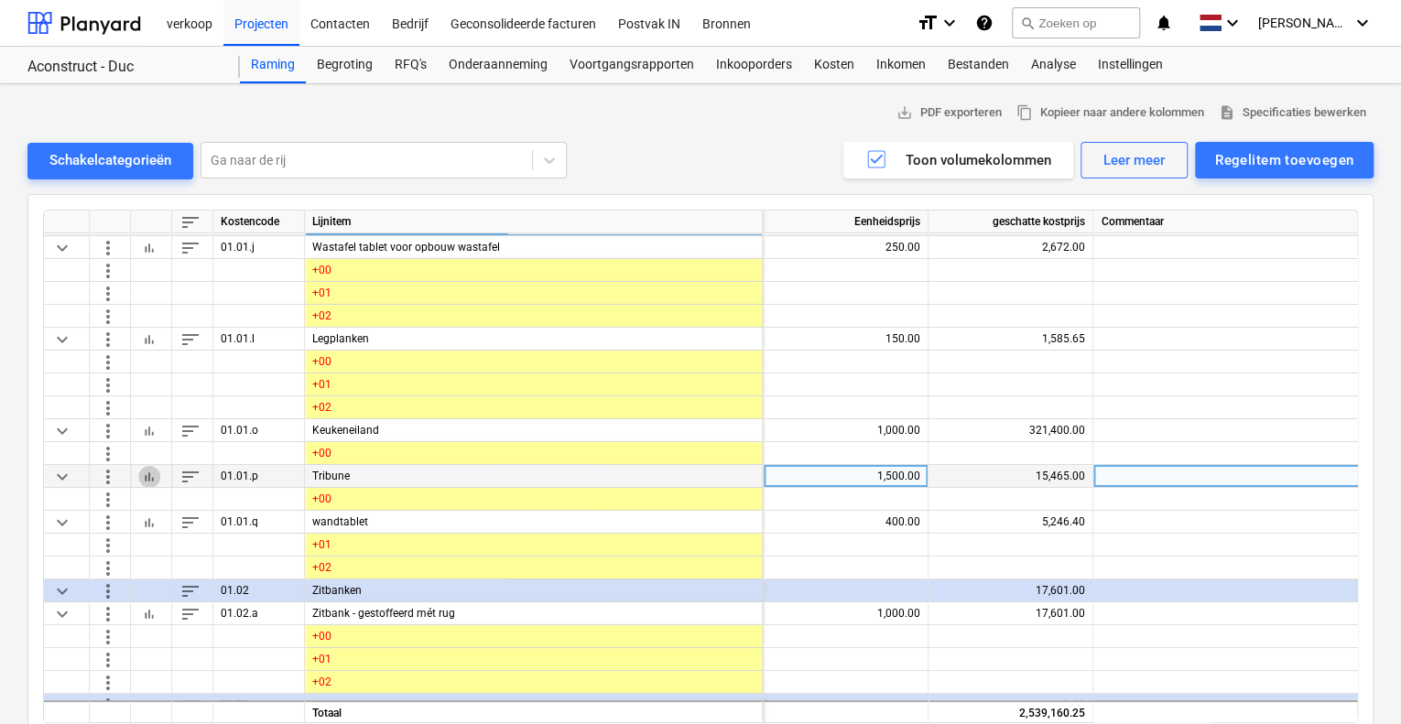
click at [157, 473] on button "bar_chart" at bounding box center [149, 476] width 22 height 22
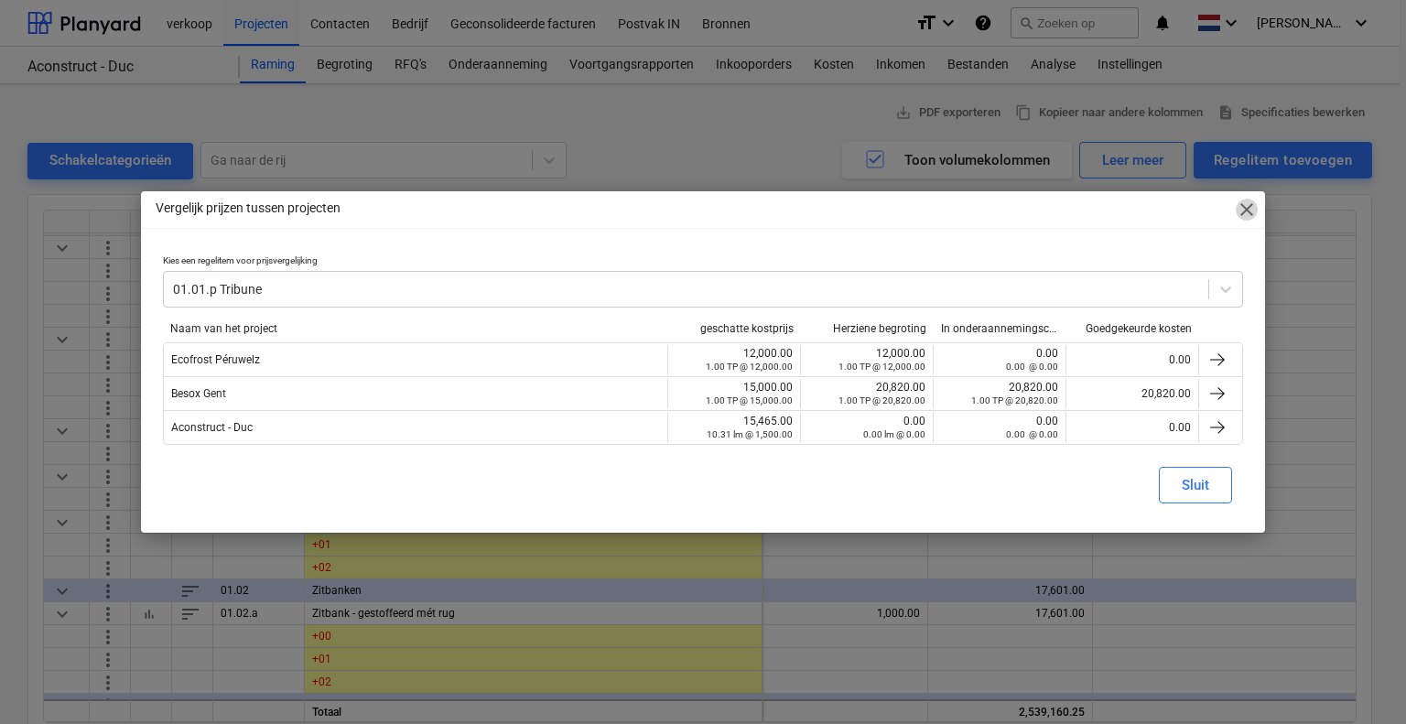
click at [1244, 209] on span "close" at bounding box center [1247, 210] width 22 height 22
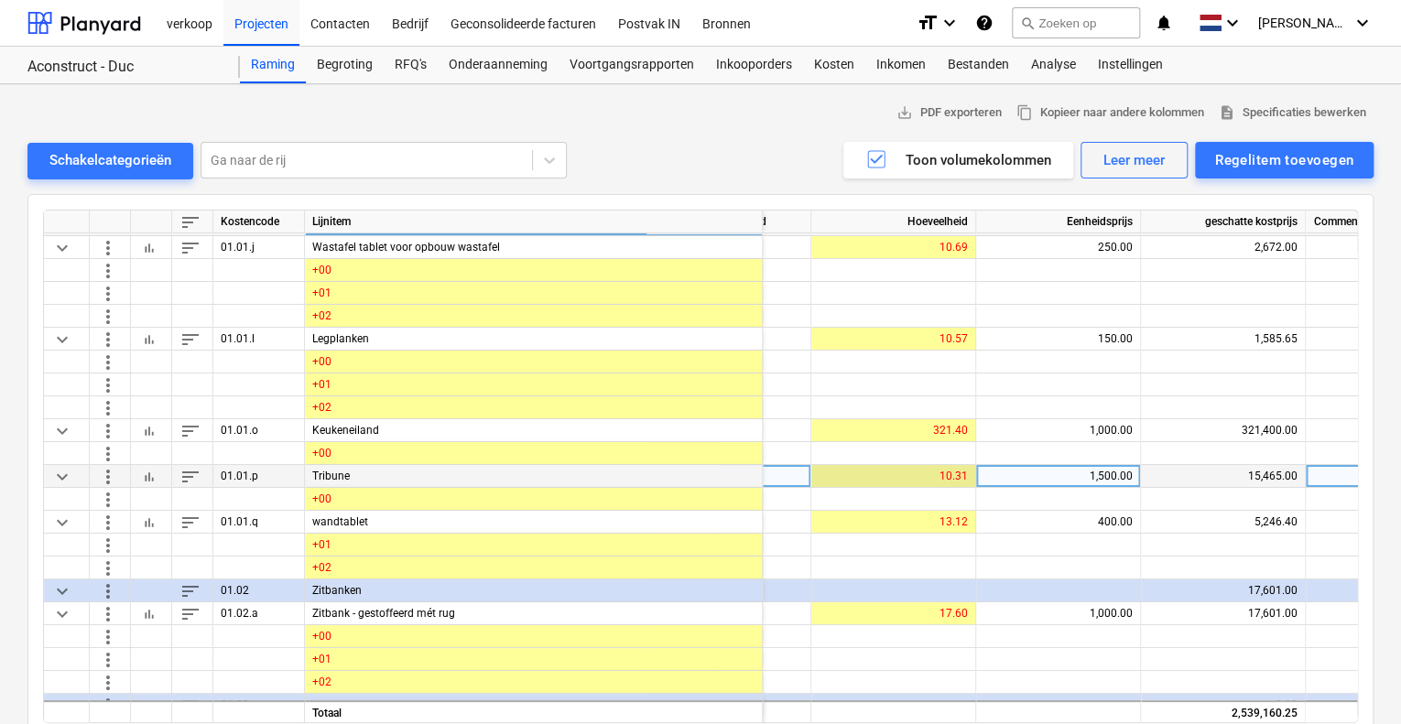
scroll to position [6932, 494]
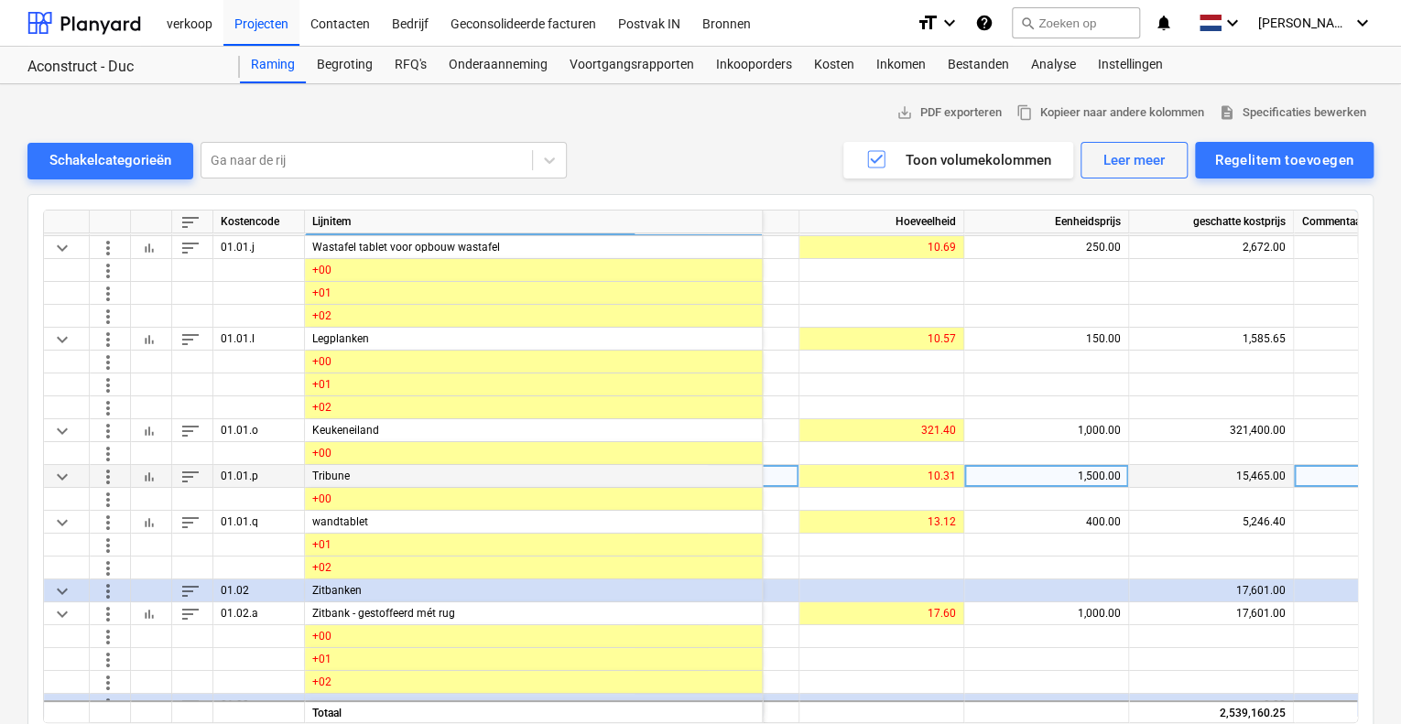
click at [1016, 471] on div "1,500.00" at bounding box center [1045, 476] width 149 height 23
type input "2000"
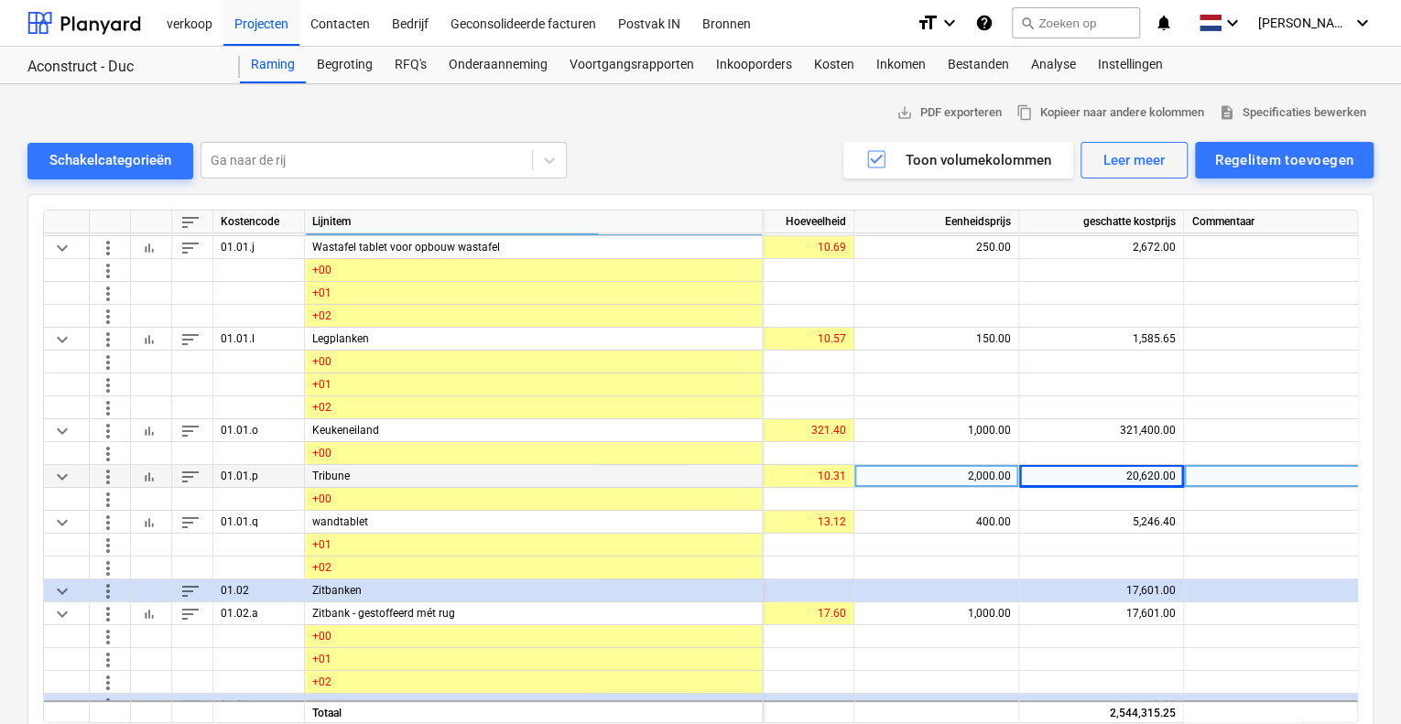
scroll to position [6932, 602]
click at [978, 470] on div "2,000.00" at bounding box center [938, 476] width 149 height 23
type input "2500"
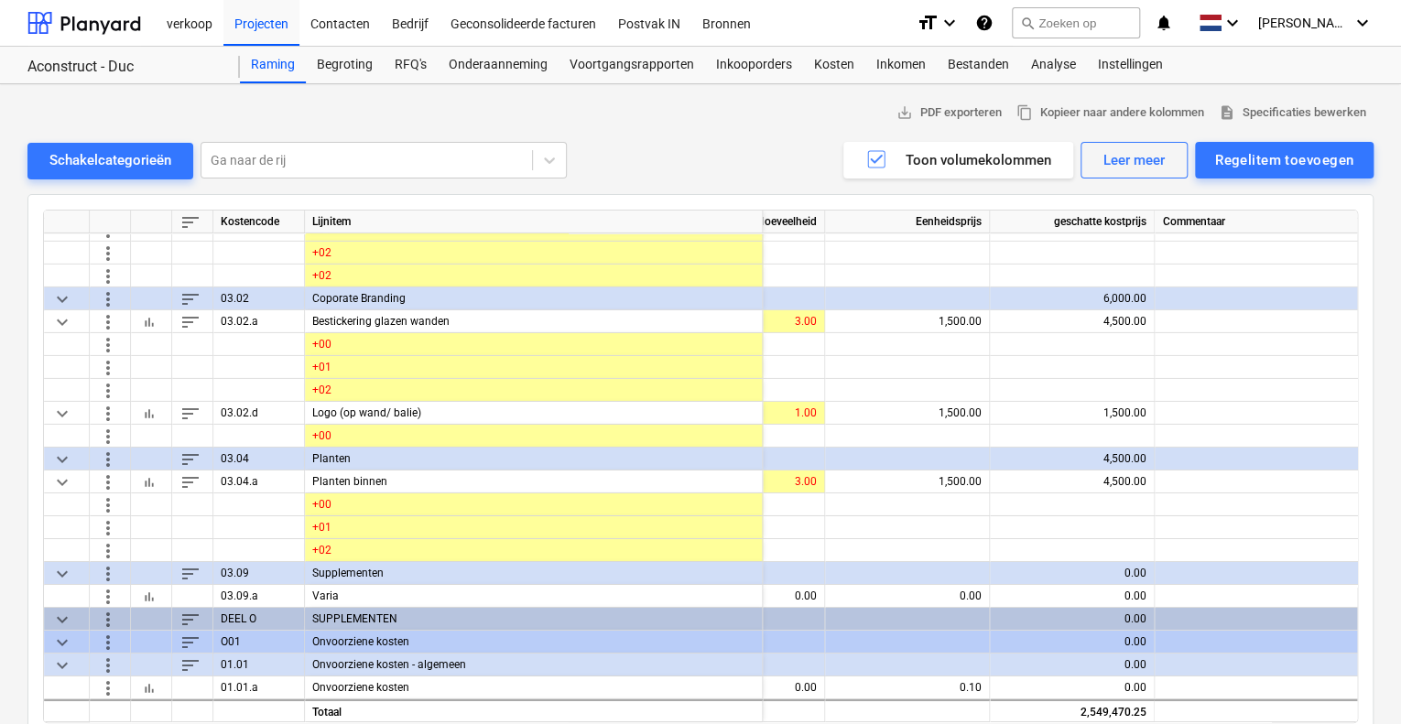
scroll to position [28, 0]
